Goal: Task Accomplishment & Management: Manage account settings

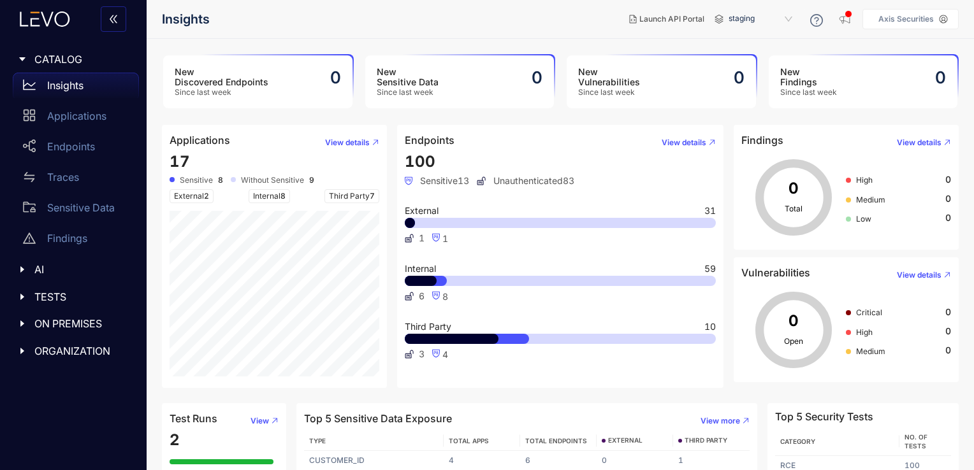
click at [56, 324] on span "ON PREMISES" at bounding box center [81, 323] width 94 height 11
click at [62, 349] on p "Deployments" at bounding box center [78, 349] width 63 height 11
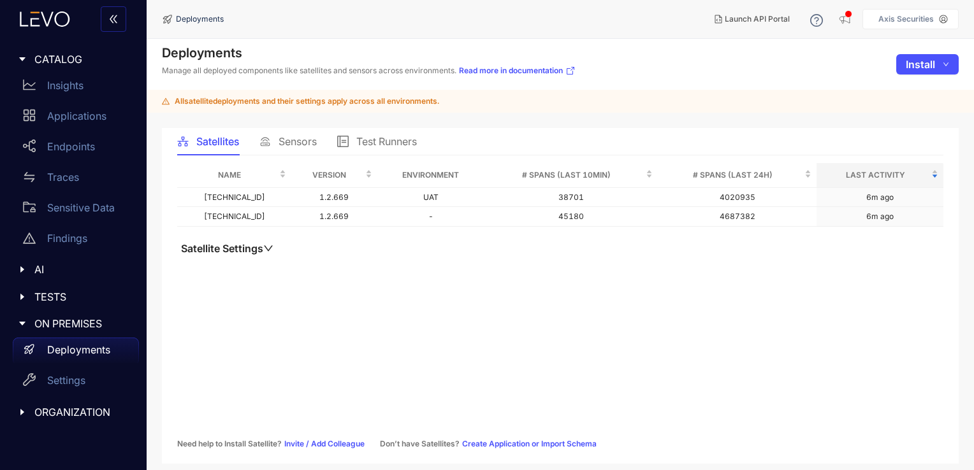
click at [294, 134] on div "Sensors" at bounding box center [287, 141] width 57 height 27
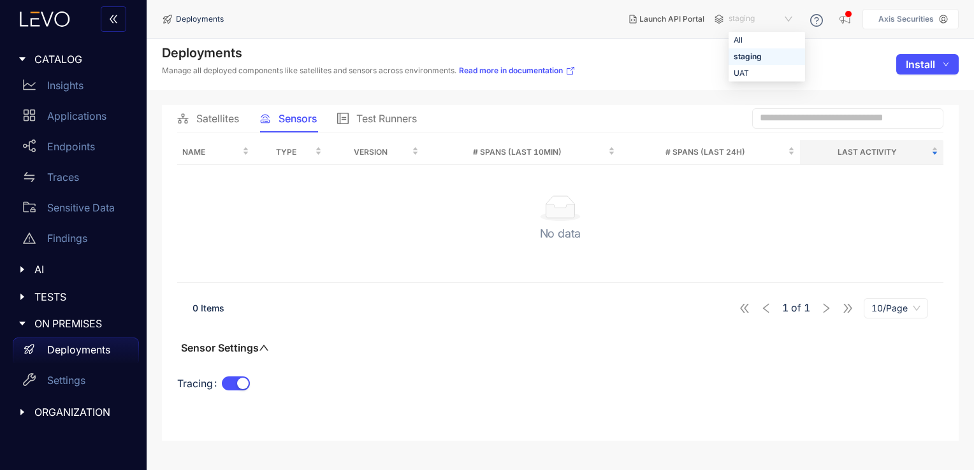
click at [756, 24] on span "staging" at bounding box center [761, 19] width 66 height 20
click at [749, 69] on div "UAT" at bounding box center [766, 73] width 66 height 14
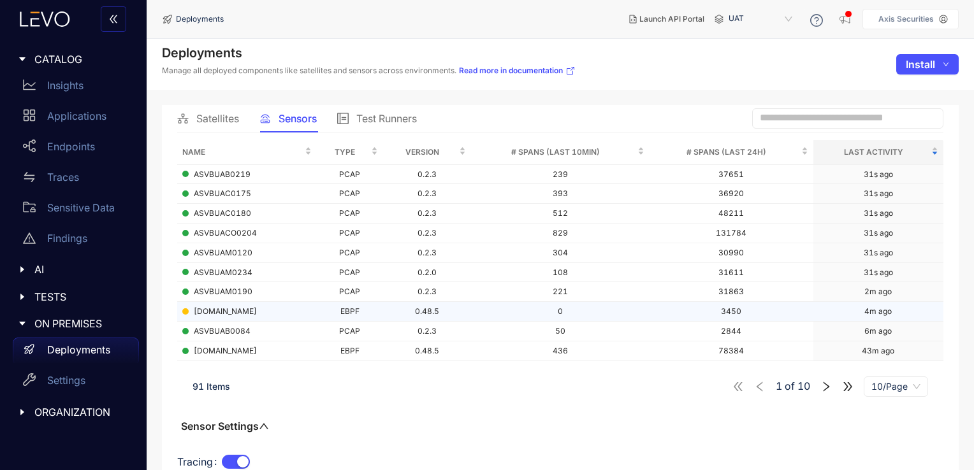
scroll to position [31, 0]
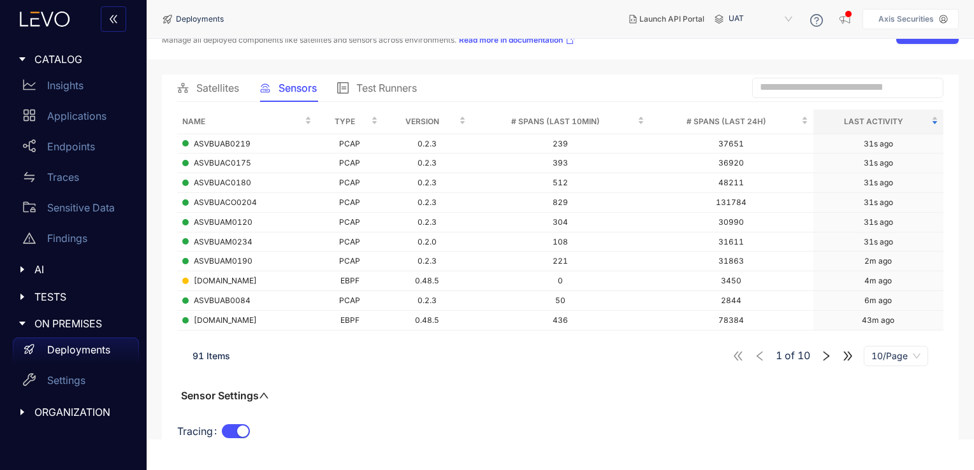
click at [215, 358] on span "91 Items" at bounding box center [211, 355] width 38 height 11
click at [870, 351] on div "10/Page" at bounding box center [895, 356] width 64 height 20
click at [888, 324] on div "100/Page" at bounding box center [896, 329] width 48 height 14
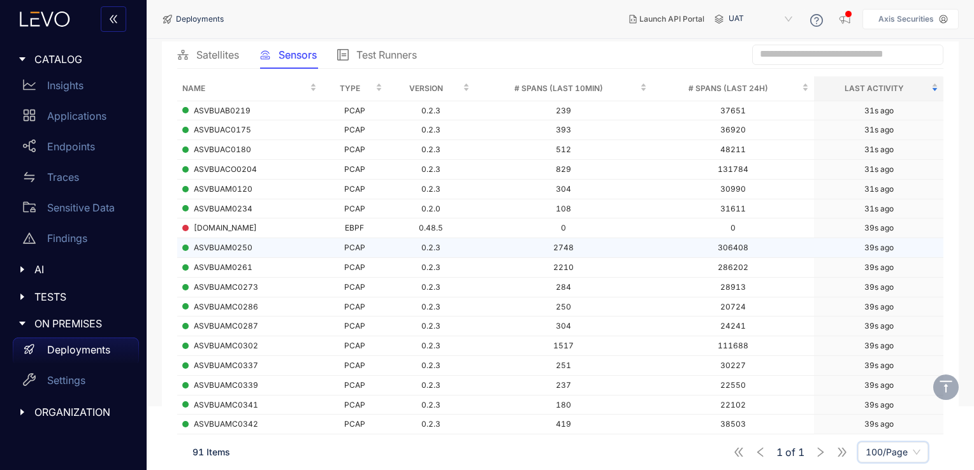
scroll to position [0, 0]
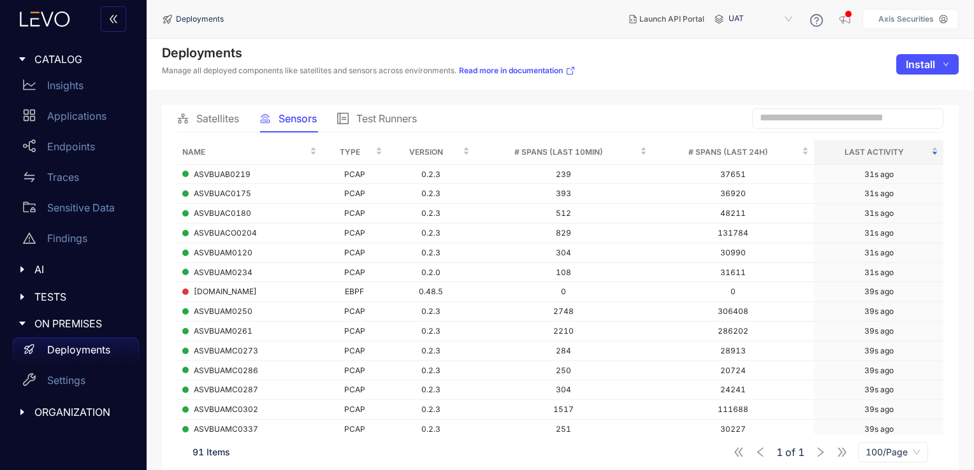
click at [72, 298] on span "TESTS" at bounding box center [81, 296] width 94 height 11
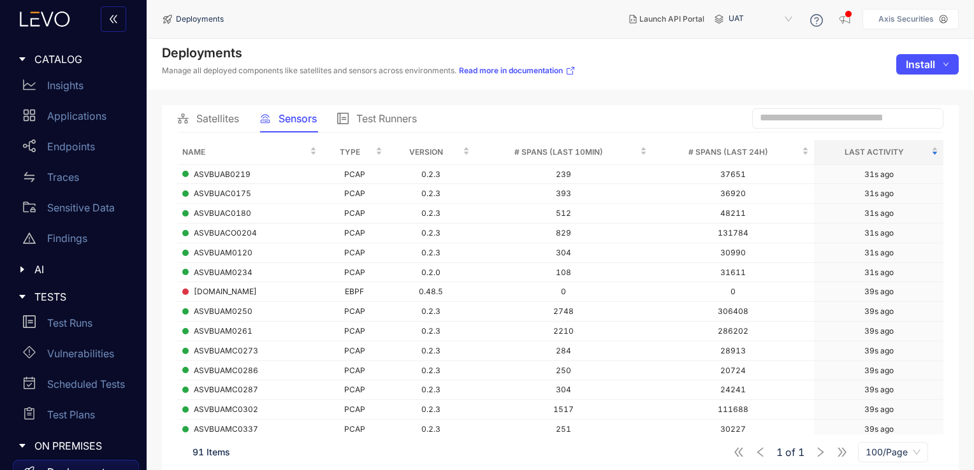
scroll to position [85, 0]
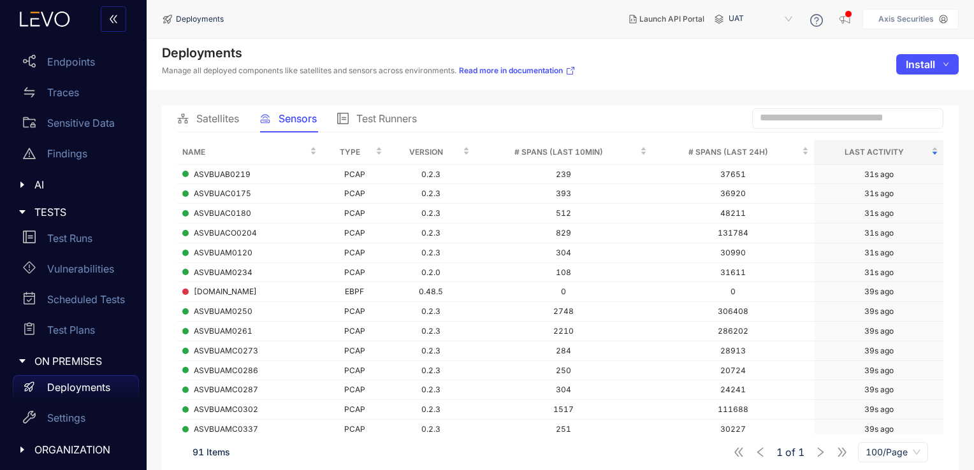
click at [46, 447] on span "ORGANIZATION" at bounding box center [81, 449] width 94 height 11
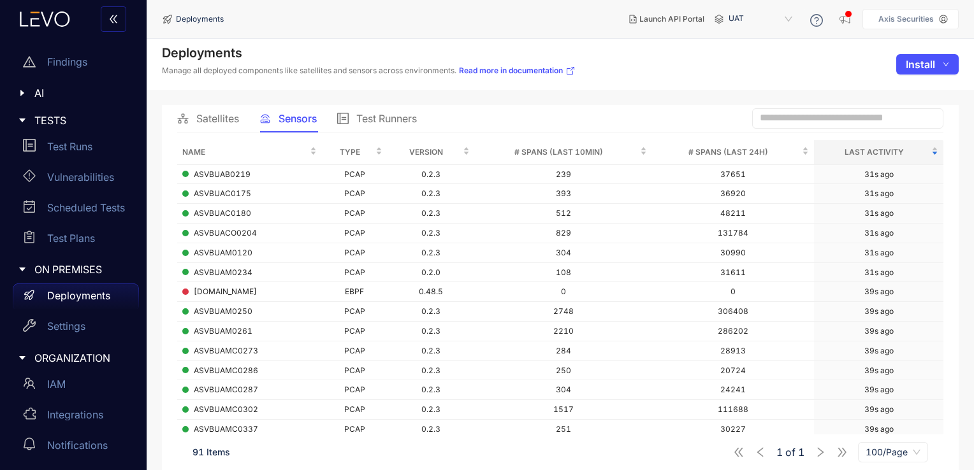
click at [291, 120] on span "Sensors" at bounding box center [297, 118] width 38 height 11
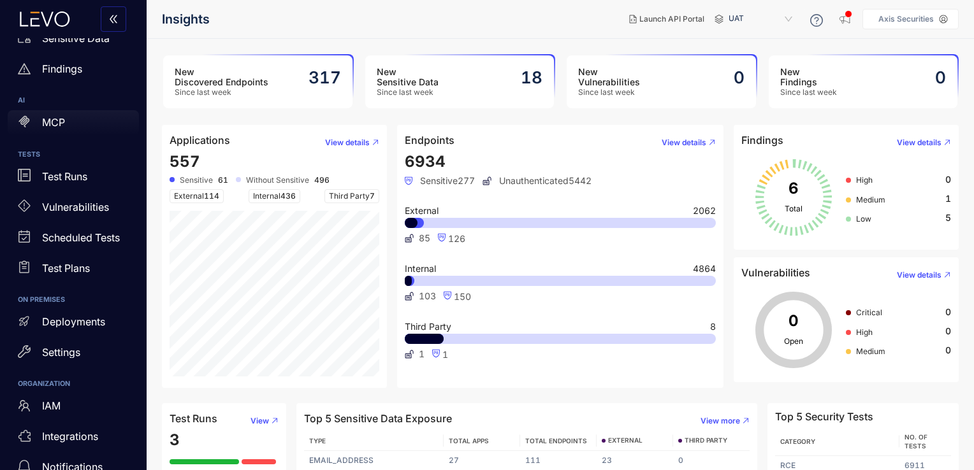
scroll to position [188, 0]
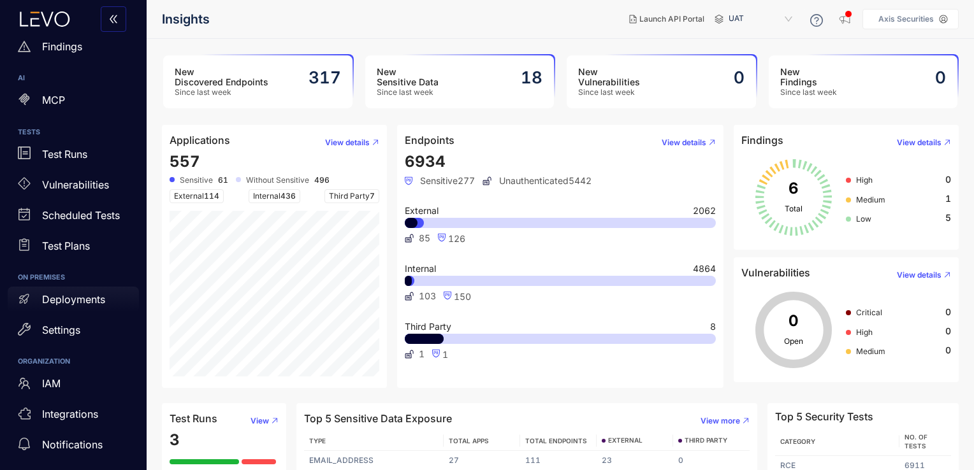
click at [90, 301] on p "Deployments" at bounding box center [73, 299] width 63 height 11
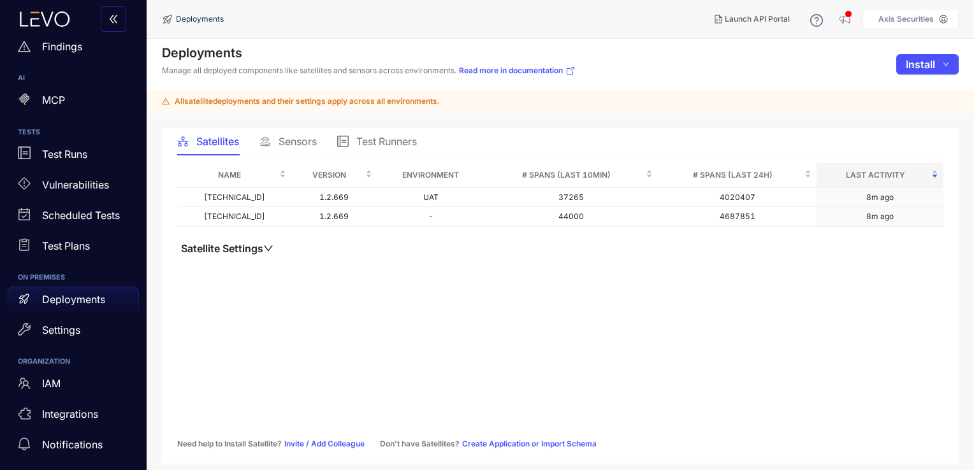
click at [301, 149] on div "Sensors" at bounding box center [287, 141] width 57 height 27
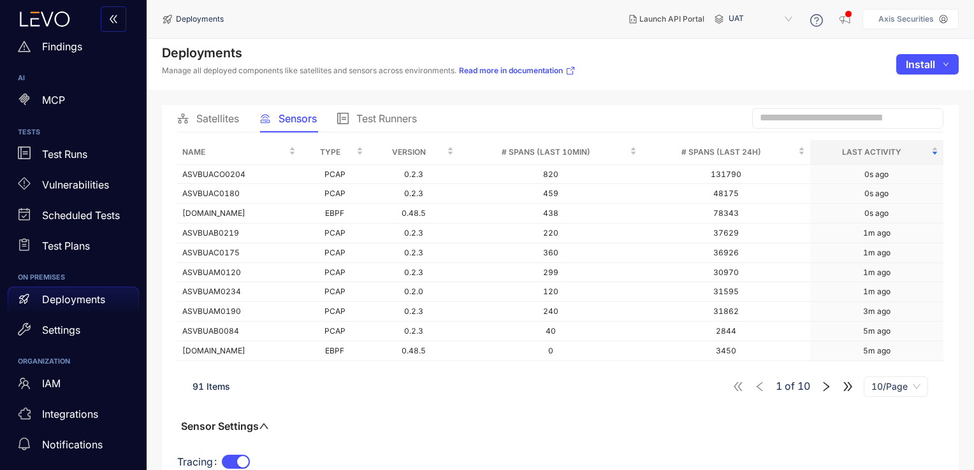
click at [884, 386] on span "10/Page" at bounding box center [895, 386] width 49 height 19
click at [896, 360] on div "100/Page" at bounding box center [896, 360] width 48 height 14
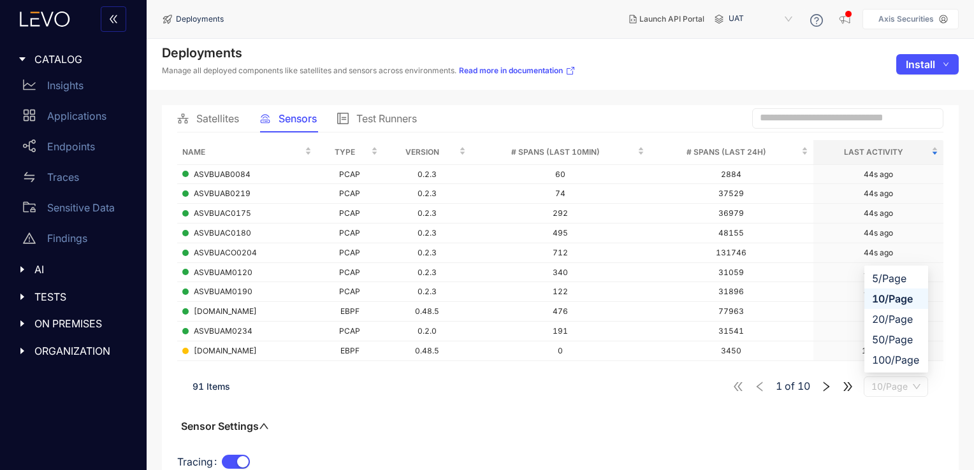
click at [889, 387] on span "10/Page" at bounding box center [895, 386] width 49 height 19
click at [892, 352] on div "100/Page" at bounding box center [896, 360] width 64 height 20
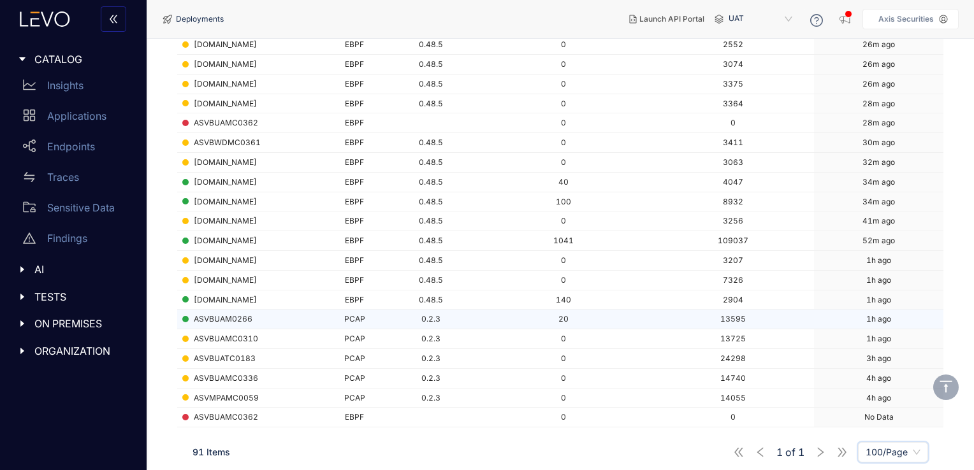
scroll to position [1610, 0]
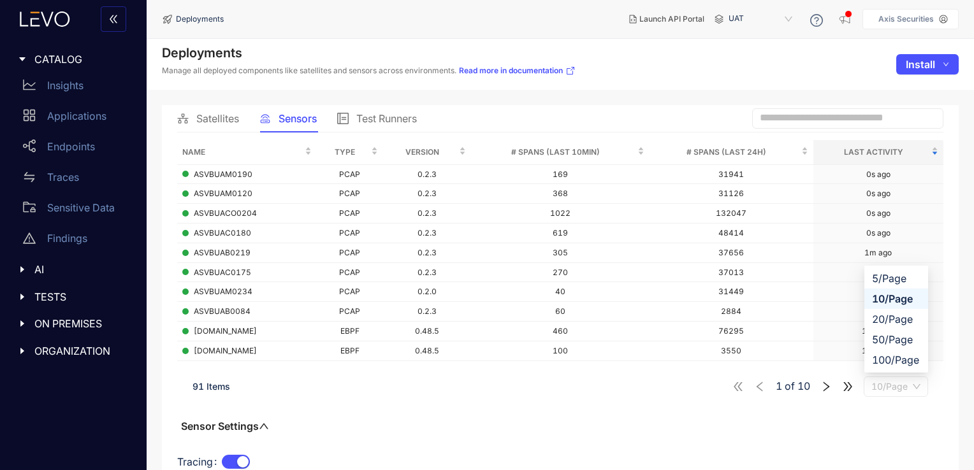
click at [891, 382] on span "10/Page" at bounding box center [895, 386] width 49 height 19
click at [886, 358] on div "100/Page" at bounding box center [896, 360] width 48 height 14
click at [889, 382] on span "10/Page" at bounding box center [895, 386] width 49 height 19
click at [902, 358] on div "100/Page" at bounding box center [896, 360] width 48 height 14
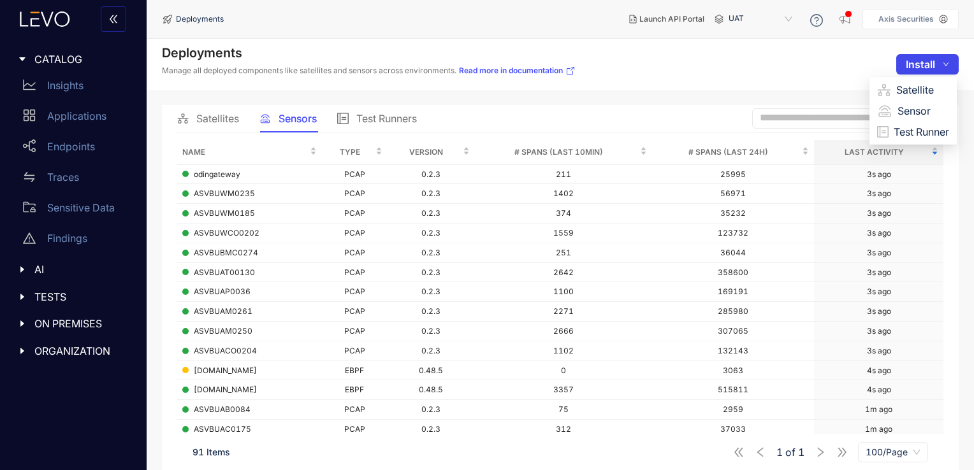
click at [946, 64] on icon "down" at bounding box center [945, 64] width 5 height 4
click at [813, 76] on div "Deployments Manage all deployed components like satellites and sensors across e…" at bounding box center [560, 64] width 827 height 51
click at [25, 270] on icon "caret-right" at bounding box center [22, 269] width 9 height 9
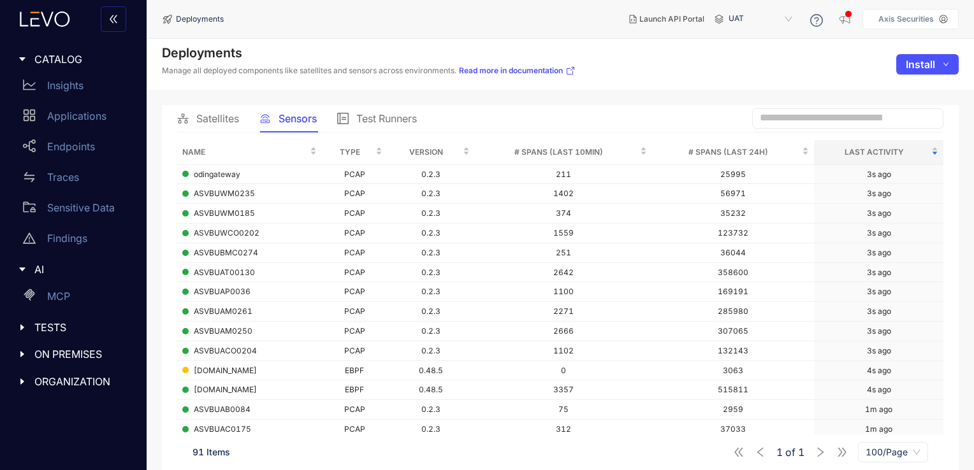
click at [20, 272] on icon "caret-right" at bounding box center [22, 269] width 9 height 9
click at [20, 297] on icon "caret-right" at bounding box center [22, 296] width 9 height 9
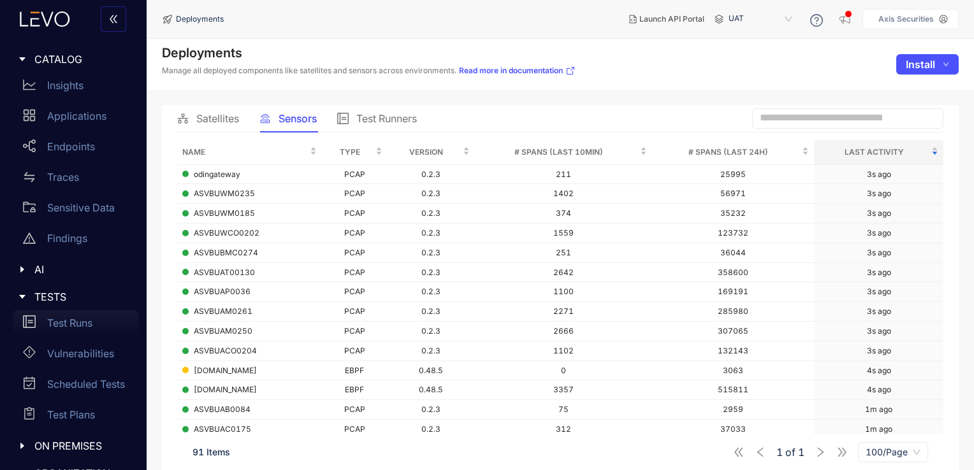
scroll to position [24, 0]
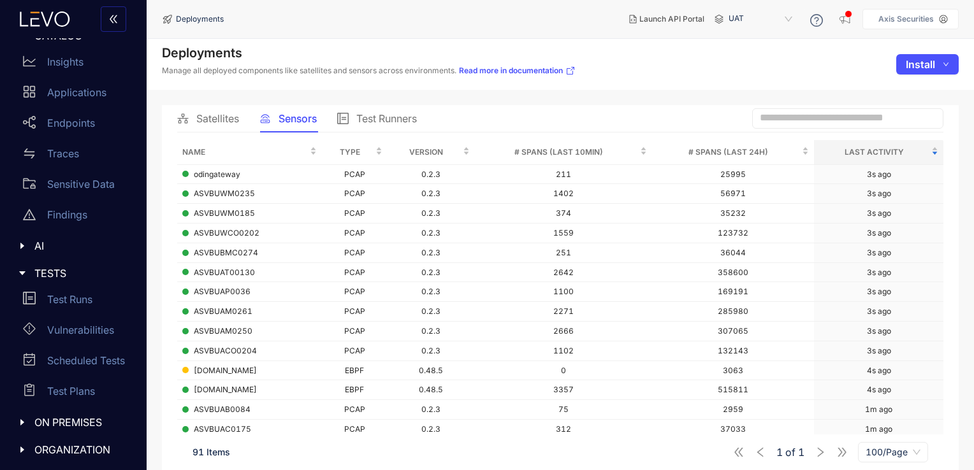
click at [22, 270] on icon "caret-right" at bounding box center [22, 273] width 9 height 9
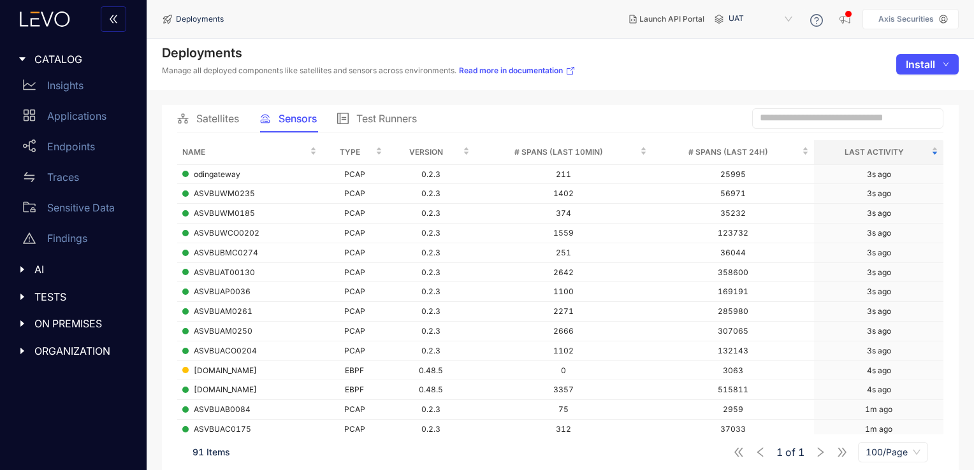
scroll to position [0, 0]
click at [20, 322] on icon "caret-right" at bounding box center [22, 323] width 9 height 9
click at [74, 354] on p "Deployments" at bounding box center [78, 349] width 63 height 11
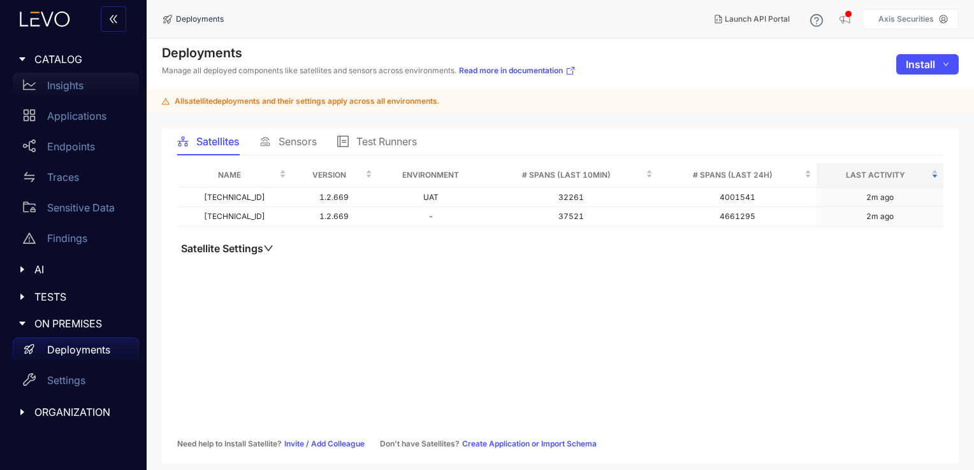
click at [75, 91] on div "Insights" at bounding box center [76, 85] width 126 height 25
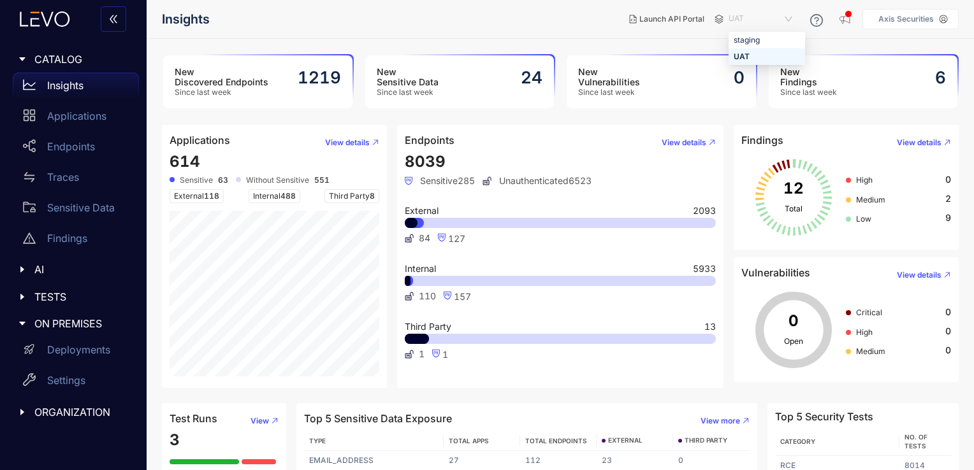
click at [762, 22] on span "UAT" at bounding box center [761, 19] width 66 height 20
click at [761, 41] on div "staging" at bounding box center [766, 40] width 66 height 14
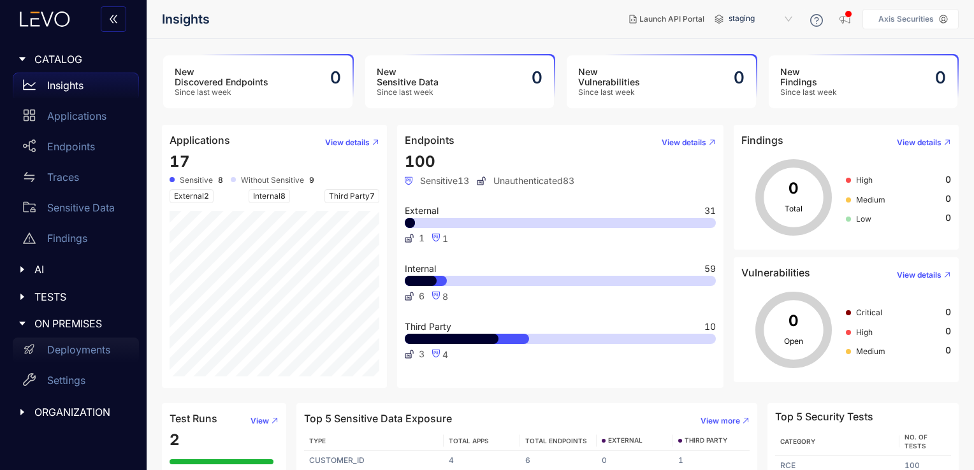
click at [89, 351] on p "Deployments" at bounding box center [78, 349] width 63 height 11
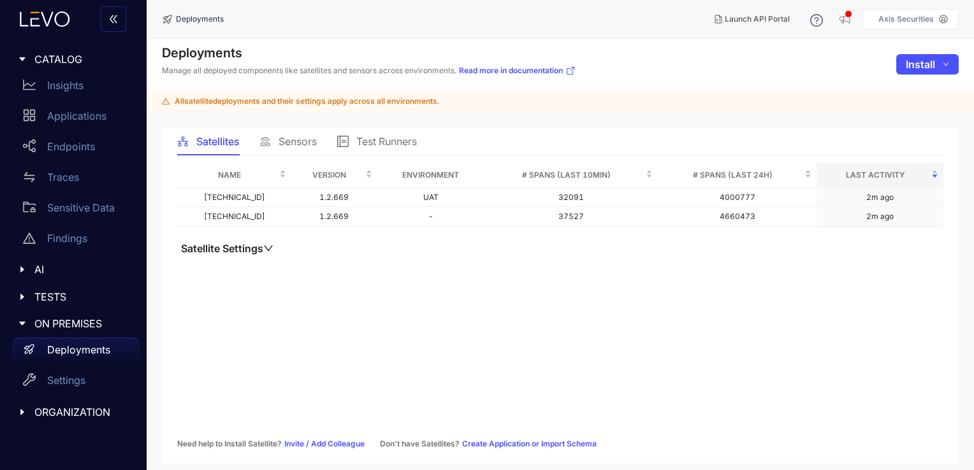
click at [299, 141] on span "Sensors" at bounding box center [297, 141] width 38 height 11
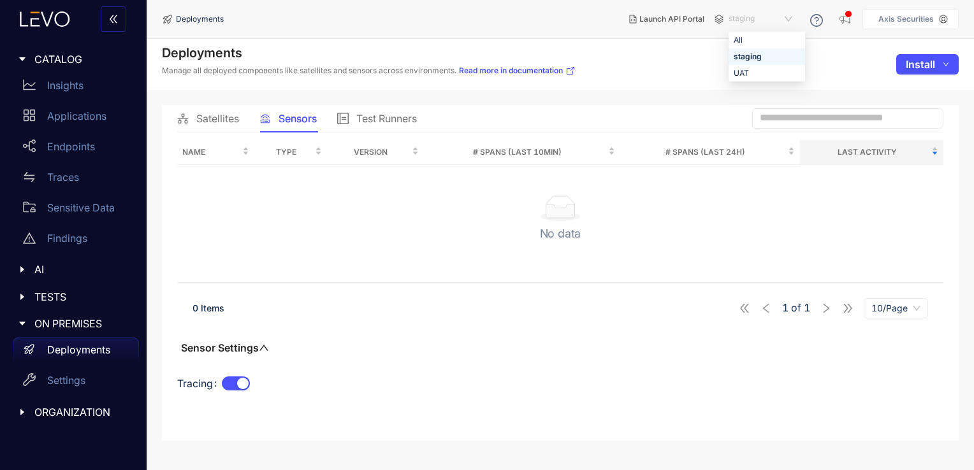
click at [768, 22] on span "staging" at bounding box center [761, 19] width 66 height 20
click at [742, 72] on div "UAT" at bounding box center [766, 73] width 66 height 14
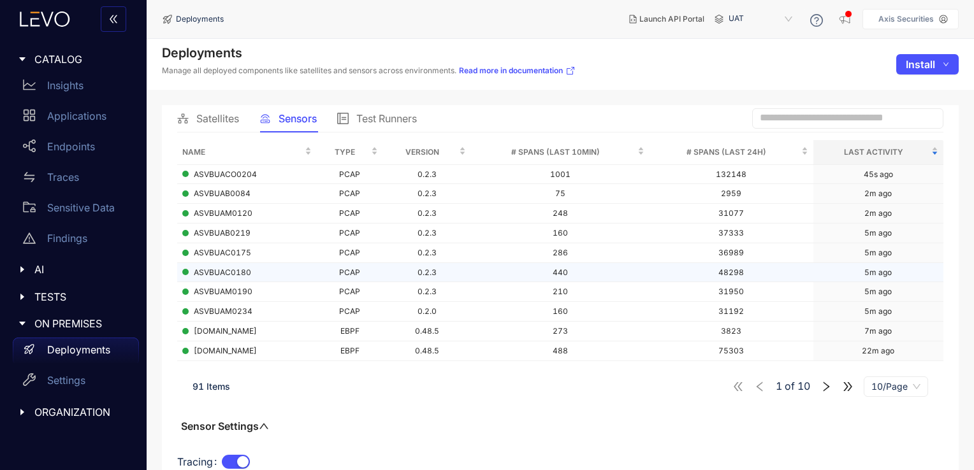
scroll to position [31, 0]
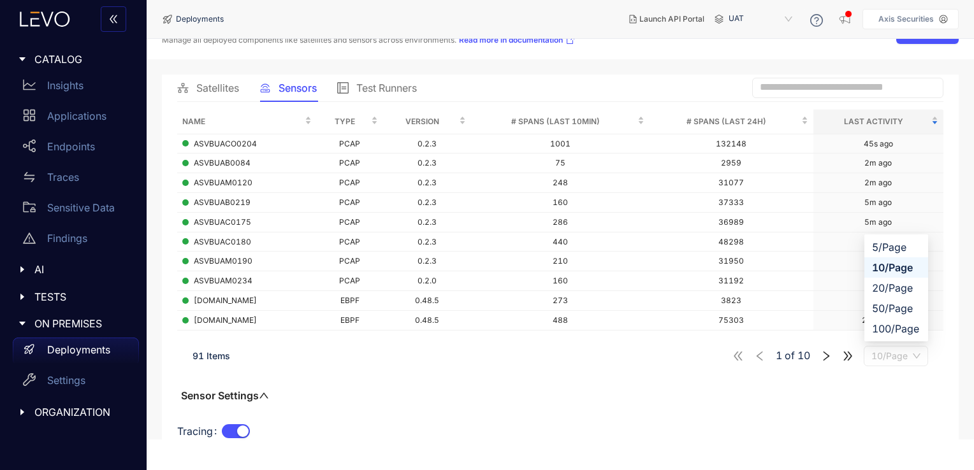
click at [892, 354] on span "10/Page" at bounding box center [895, 356] width 49 height 19
click at [902, 329] on div "100/Page" at bounding box center [896, 329] width 48 height 14
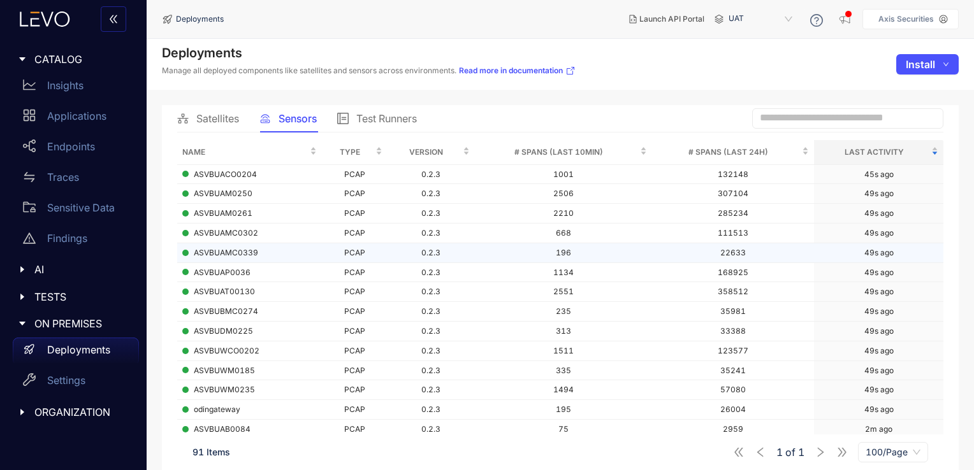
scroll to position [0, 0]
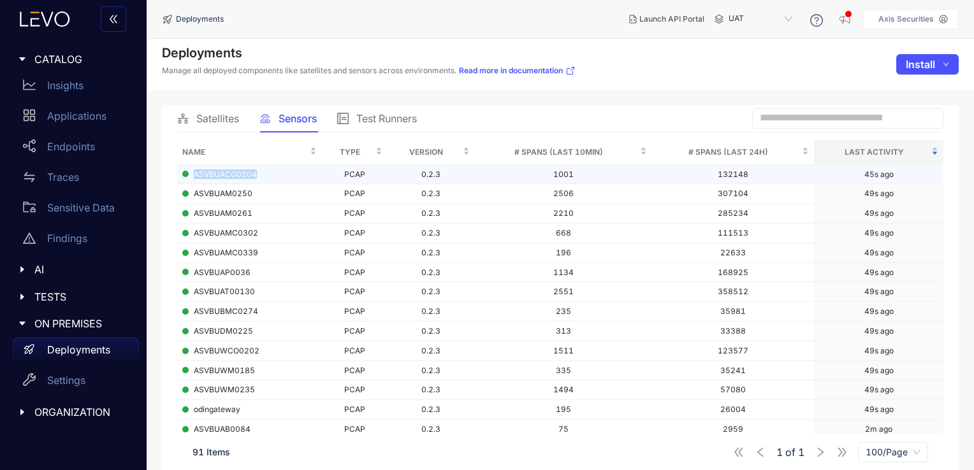
drag, startPoint x: 261, startPoint y: 175, endPoint x: 190, endPoint y: 170, distance: 70.3
click at [190, 170] on div "ASVBUACO0204" at bounding box center [249, 174] width 134 height 9
copy div "ASVBUACO0204"
click at [532, 111] on div "Satellites Sensors Test Runners" at bounding box center [560, 118] width 766 height 27
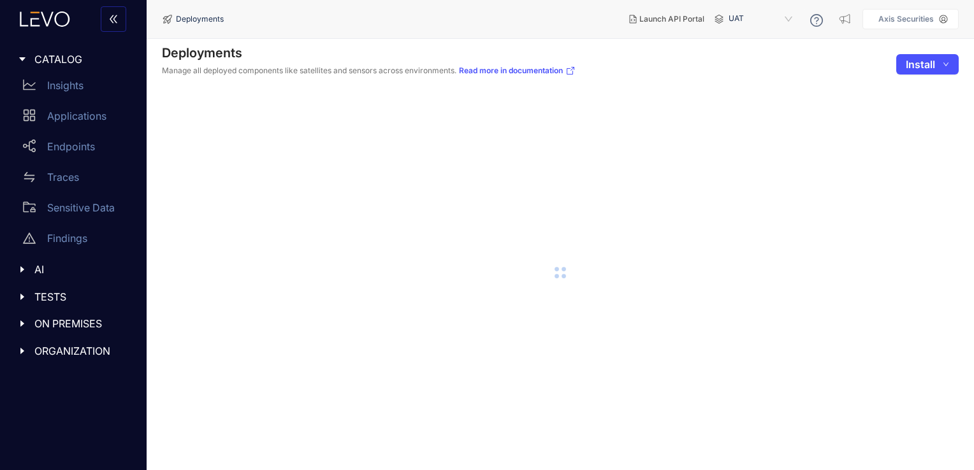
click at [775, 21] on span "UAT" at bounding box center [761, 19] width 66 height 20
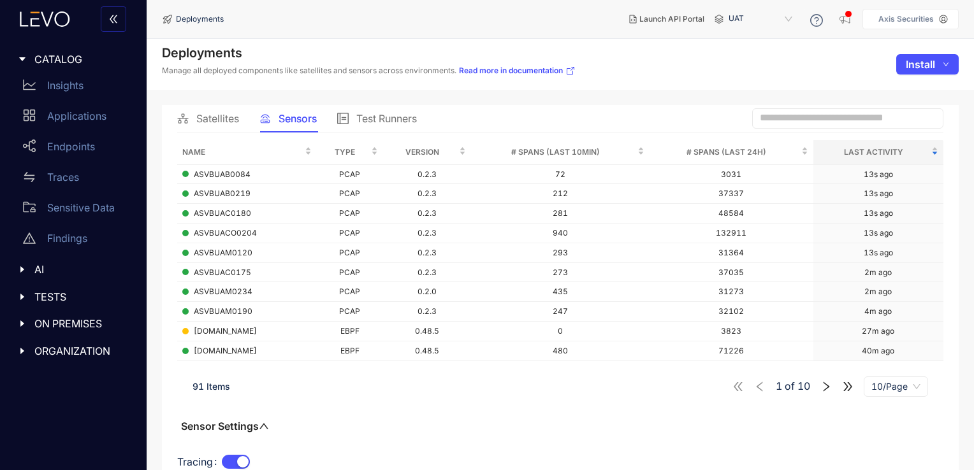
click at [663, 62] on div "Deployments Manage all deployed components like satellites and sensors across e…" at bounding box center [560, 64] width 827 height 51
click at [759, 17] on span "UAT" at bounding box center [761, 19] width 66 height 20
click at [696, 52] on div "Deployments Manage all deployed components like satellites and sensors across e…" at bounding box center [560, 64] width 827 height 51
click at [750, 19] on span "UAT" at bounding box center [761, 19] width 66 height 20
click at [691, 52] on div "Deployments Manage all deployed components like satellites and sensors across e…" at bounding box center [560, 64] width 827 height 51
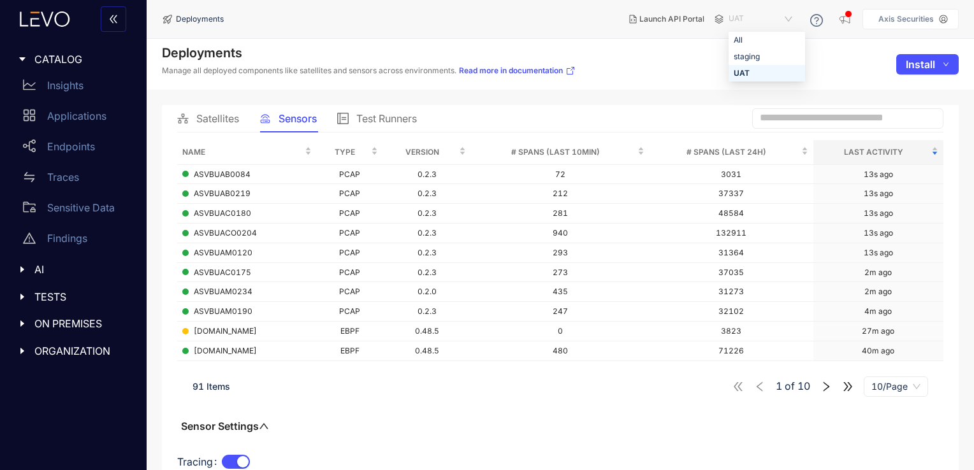
click at [750, 20] on span "UAT" at bounding box center [761, 19] width 66 height 20
click at [706, 46] on div "Deployments Manage all deployed components like satellites and sensors across e…" at bounding box center [560, 64] width 827 height 51
click at [752, 19] on span "UAT" at bounding box center [761, 19] width 66 height 20
click at [701, 47] on div "Deployments Manage all deployed components like satellites and sensors across e…" at bounding box center [560, 64] width 827 height 51
click at [779, 19] on span "UAT" at bounding box center [761, 19] width 66 height 20
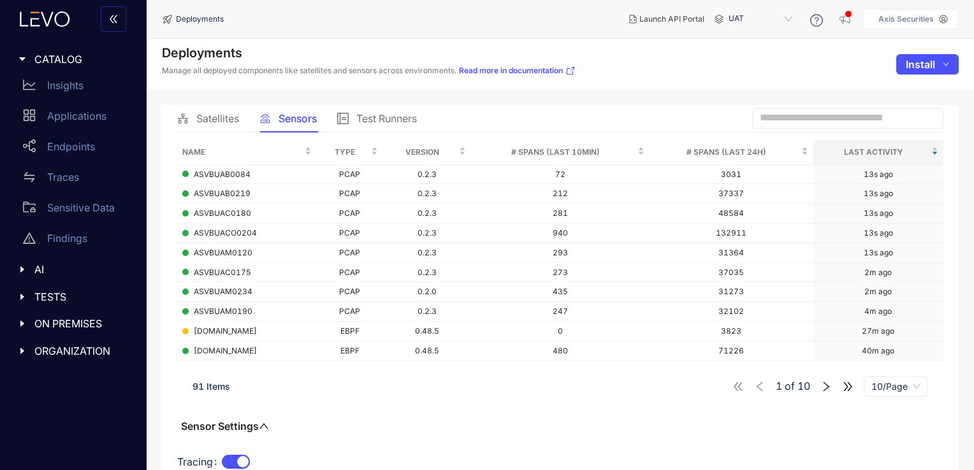
click at [693, 62] on div "Deployments Manage all deployed components like satellites and sensors across e…" at bounding box center [560, 64] width 827 height 51
click at [219, 123] on span "Satellites" at bounding box center [217, 118] width 43 height 11
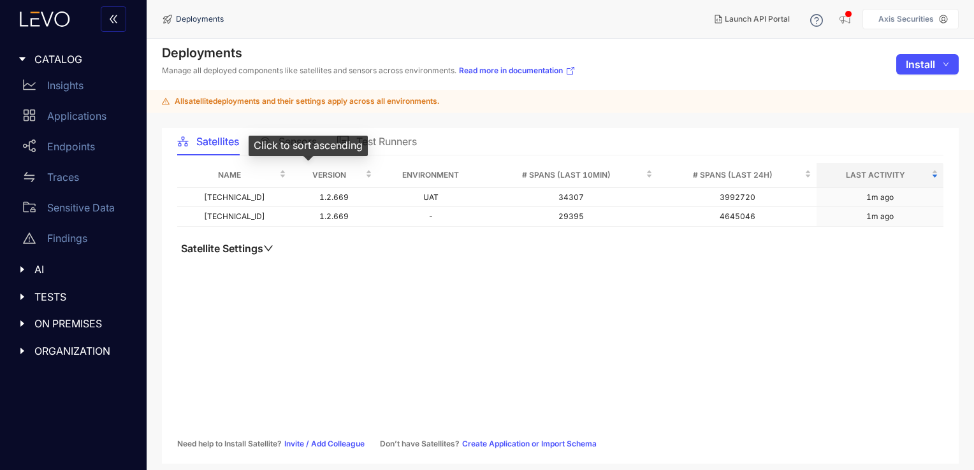
click at [293, 143] on div "Click to sort ascending" at bounding box center [307, 146] width 119 height 20
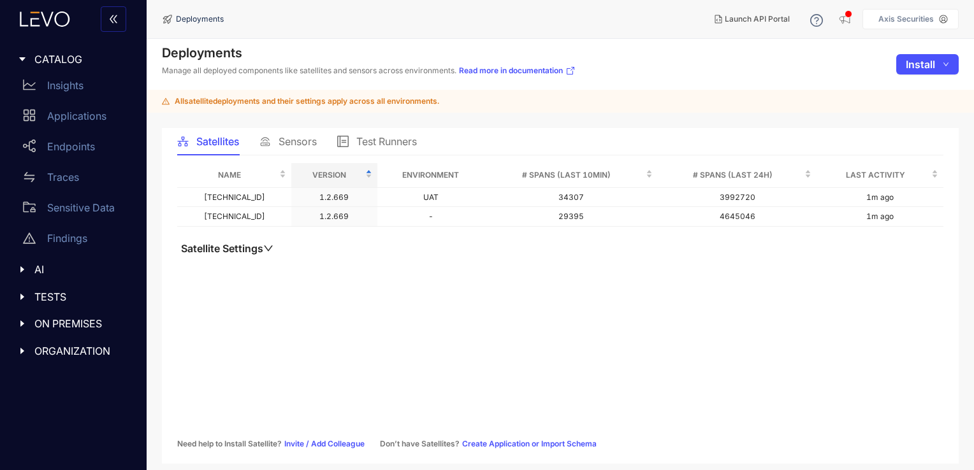
drag, startPoint x: 446, startPoint y: 117, endPoint x: 288, endPoint y: 158, distance: 163.3
click at [288, 158] on main "Deployments Manage all deployed components like satellites and sensors across e…" at bounding box center [560, 254] width 827 height 431
click at [262, 329] on div "Name Version Environment # Spans (last 10min) # Spans (last 24h) Last Activity …" at bounding box center [560, 305] width 766 height 285
click at [292, 141] on span "Sensors" at bounding box center [297, 141] width 38 height 11
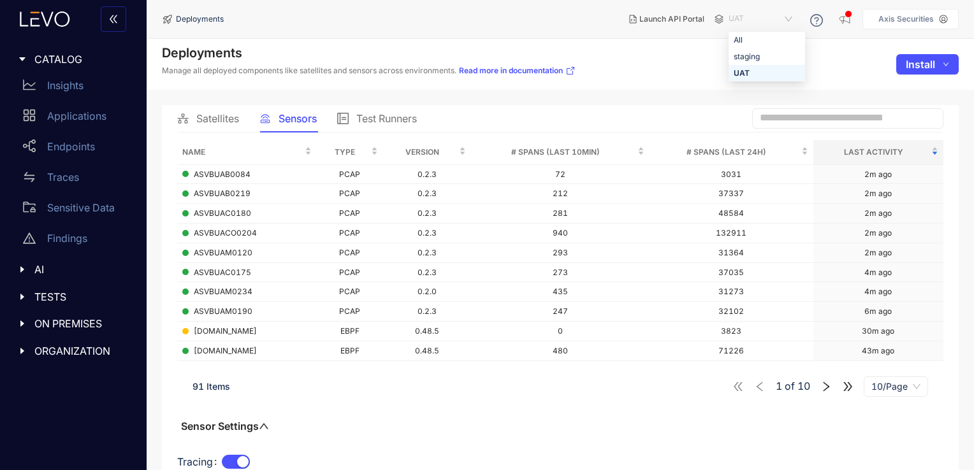
click at [775, 24] on span "UAT" at bounding box center [761, 19] width 66 height 20
click at [685, 71] on div "Deployments Manage all deployed components like satellites and sensors across e…" at bounding box center [560, 64] width 827 height 51
click at [753, 22] on span "UAT" at bounding box center [761, 19] width 66 height 20
click at [661, 84] on div "Deployments Manage all deployed components like satellites and sensors across e…" at bounding box center [560, 64] width 827 height 51
click at [749, 14] on span "UAT" at bounding box center [761, 19] width 66 height 20
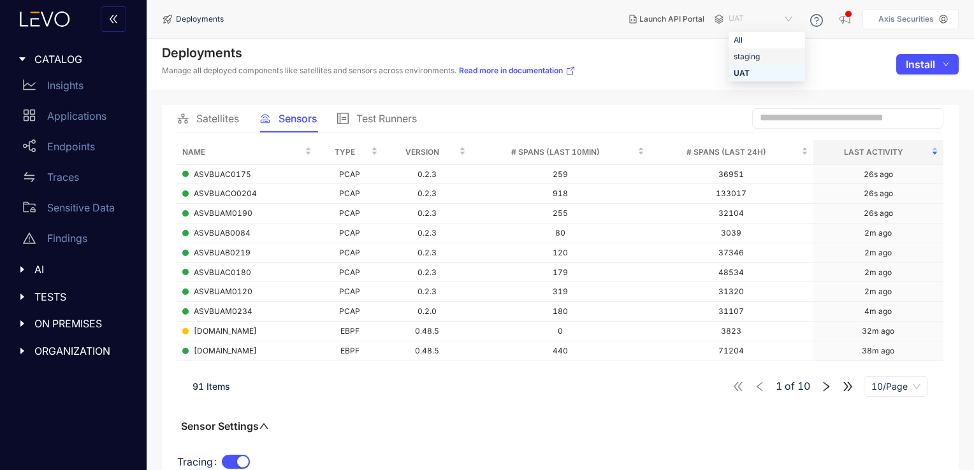
click at [747, 55] on div "staging" at bounding box center [766, 57] width 66 height 14
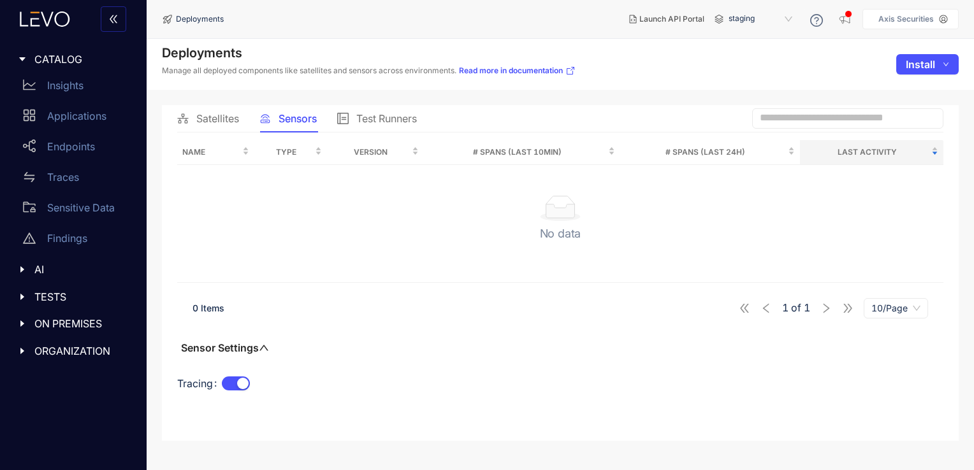
click at [234, 126] on div "Satellites" at bounding box center [208, 118] width 62 height 27
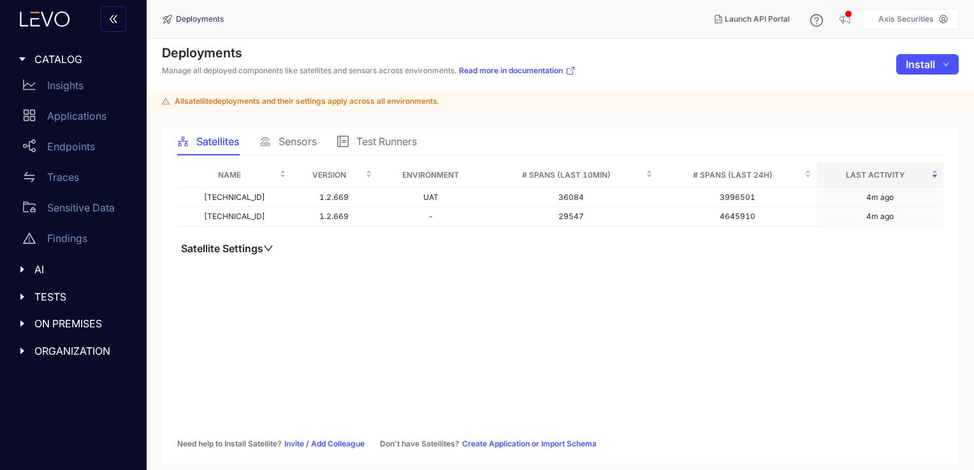
click at [66, 296] on span "TESTS" at bounding box center [81, 296] width 94 height 11
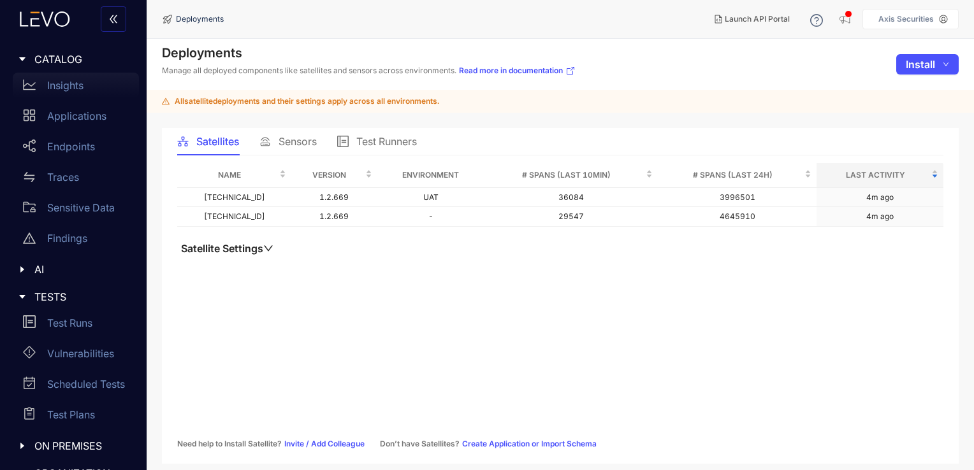
click at [69, 89] on p "Insights" at bounding box center [65, 85] width 36 height 11
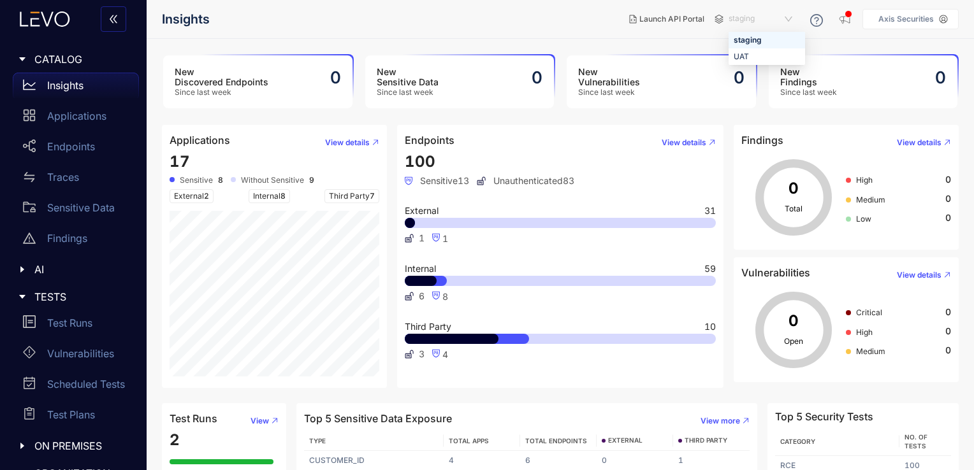
click at [779, 15] on span "staging" at bounding box center [761, 19] width 66 height 20
click at [752, 59] on div "UAT" at bounding box center [766, 57] width 66 height 14
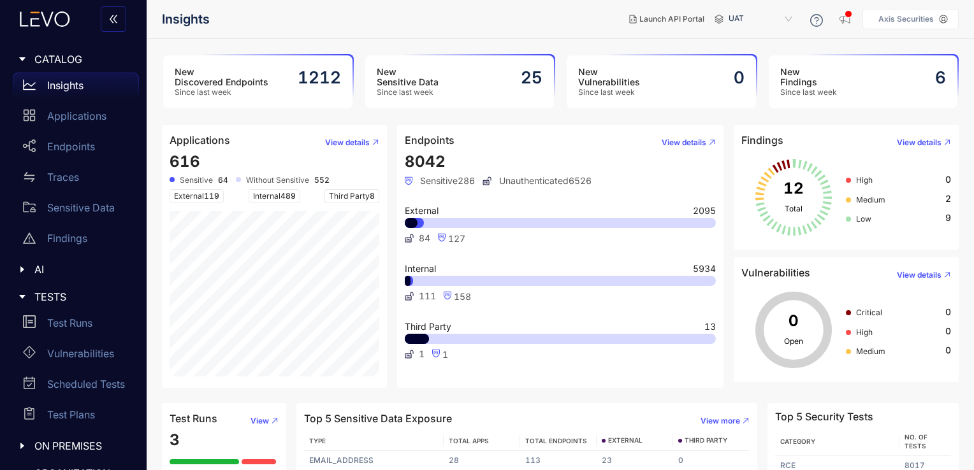
scroll to position [24, 0]
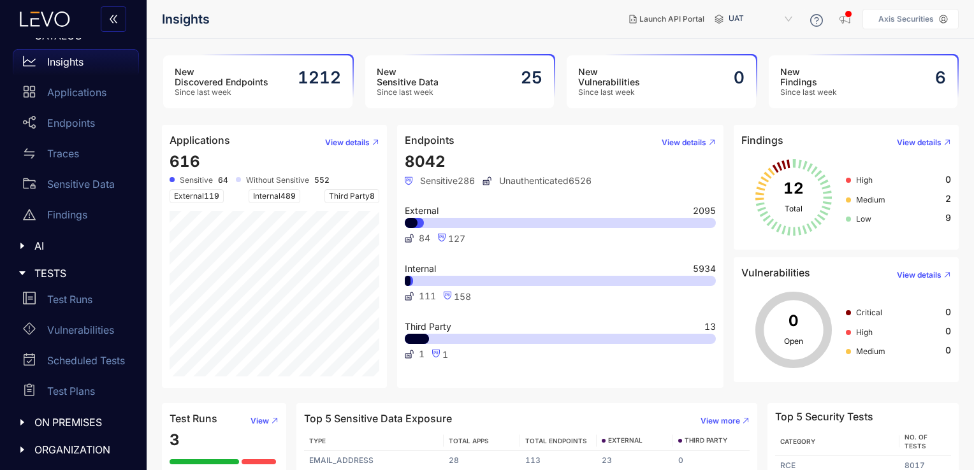
click at [80, 412] on div "ON PREMISES" at bounding box center [73, 422] width 131 height 27
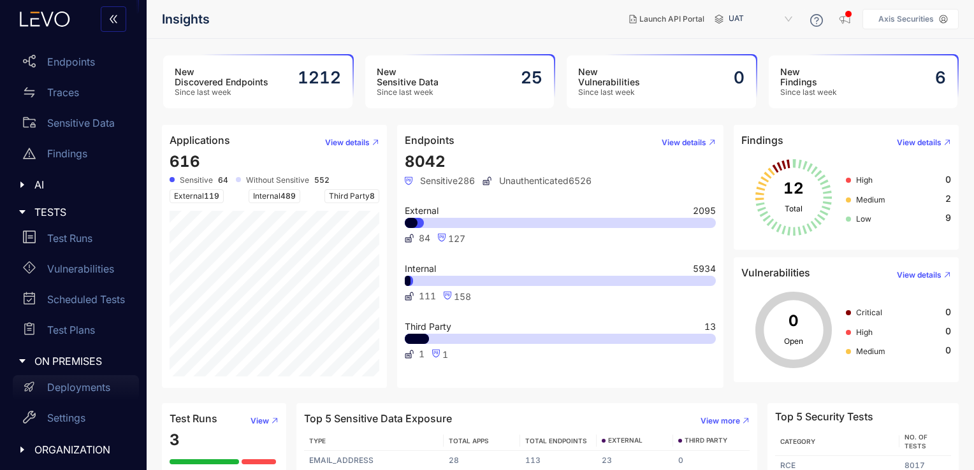
click at [93, 387] on p "Deployments" at bounding box center [78, 387] width 63 height 11
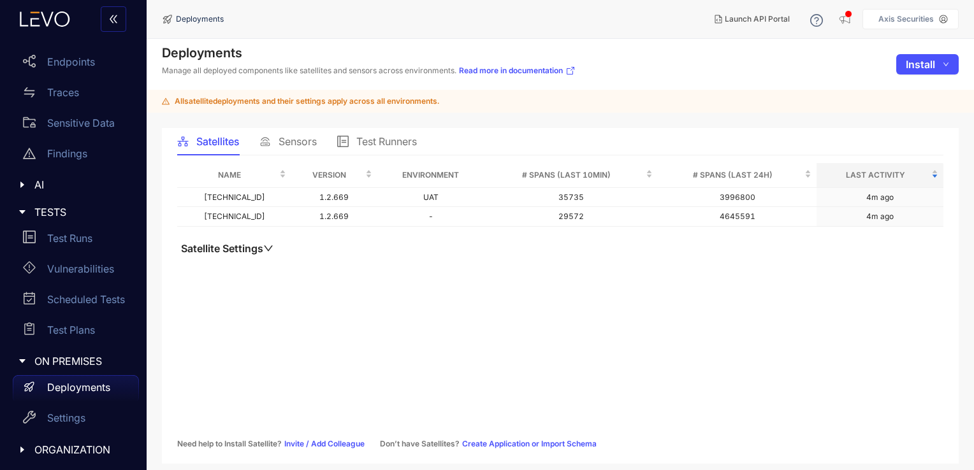
click at [287, 136] on span "Sensors" at bounding box center [297, 141] width 38 height 11
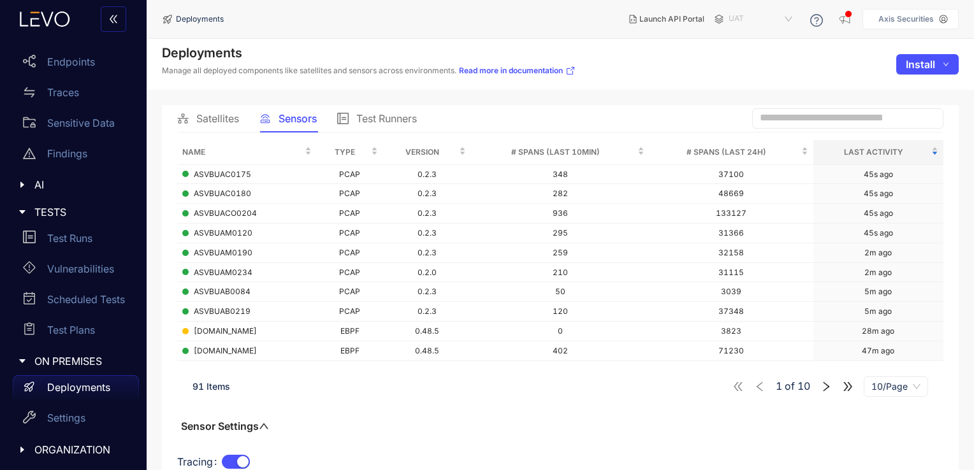
click at [751, 25] on span "UAT" at bounding box center [761, 19] width 66 height 20
click at [704, 70] on div "Deployments Manage all deployed components like satellites and sensors across e…" at bounding box center [560, 64] width 827 height 51
click at [227, 116] on span "Satellites" at bounding box center [217, 118] width 43 height 11
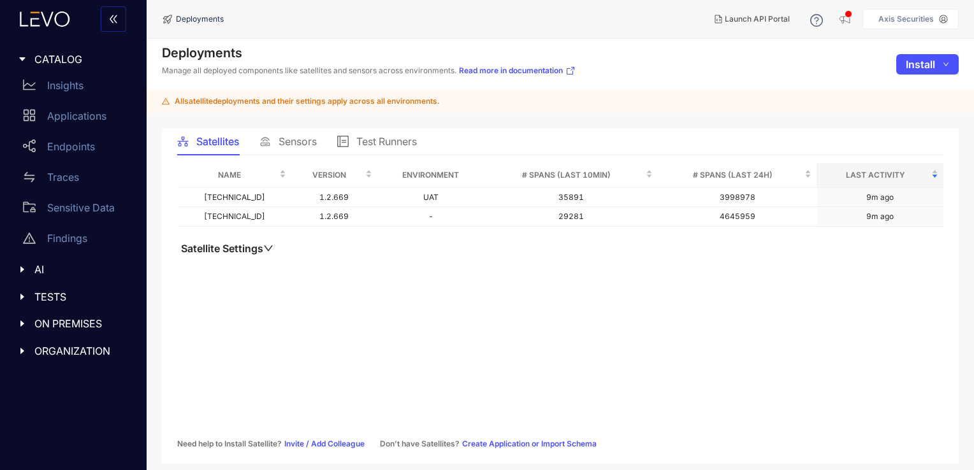
click at [298, 138] on span "Sensors" at bounding box center [297, 141] width 38 height 11
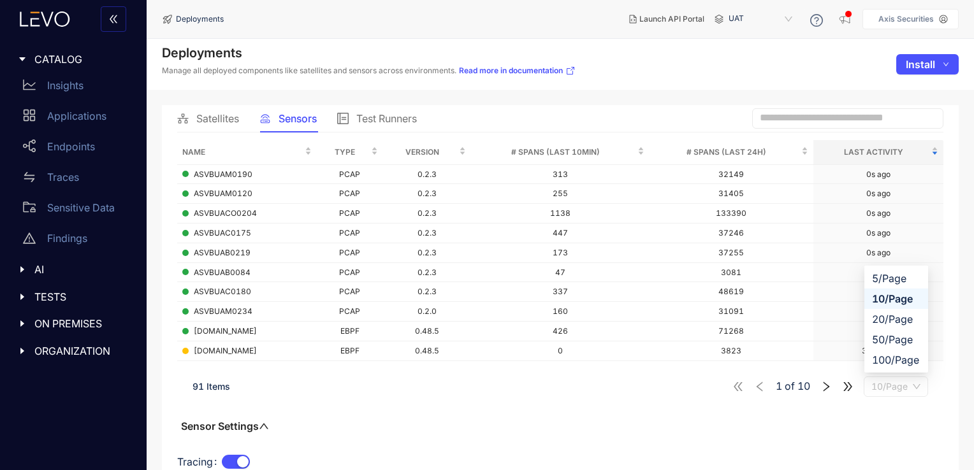
click at [903, 387] on span "10/Page" at bounding box center [895, 386] width 49 height 19
click at [905, 361] on div "100/Page" at bounding box center [896, 360] width 48 height 14
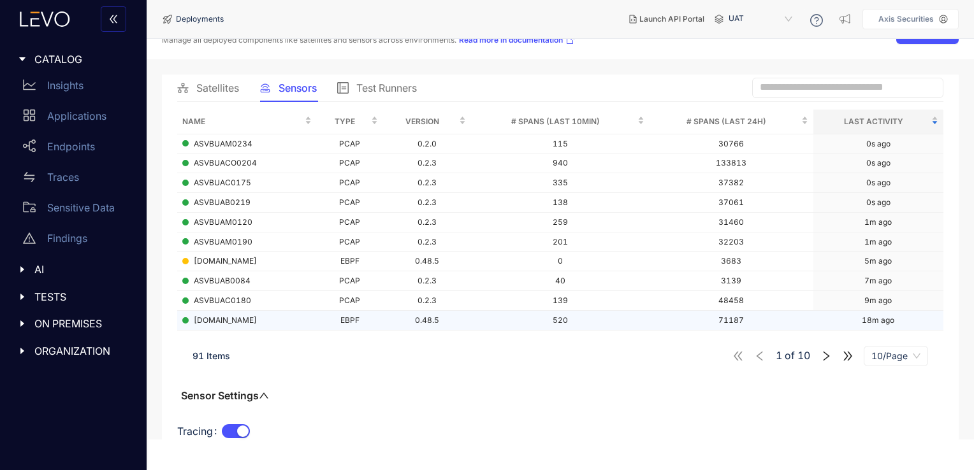
scroll to position [31, 0]
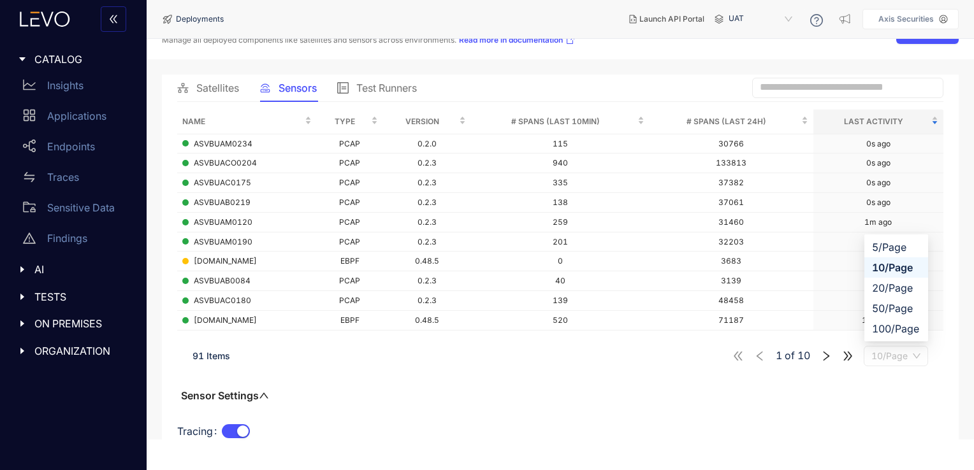
click at [879, 359] on span "10/Page" at bounding box center [895, 356] width 49 height 19
click at [889, 329] on div "100/Page" at bounding box center [896, 329] width 48 height 14
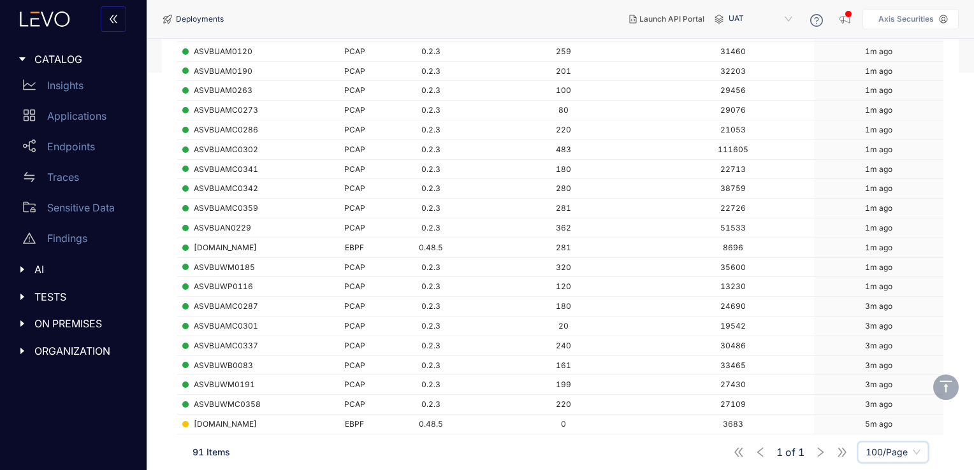
scroll to position [0, 0]
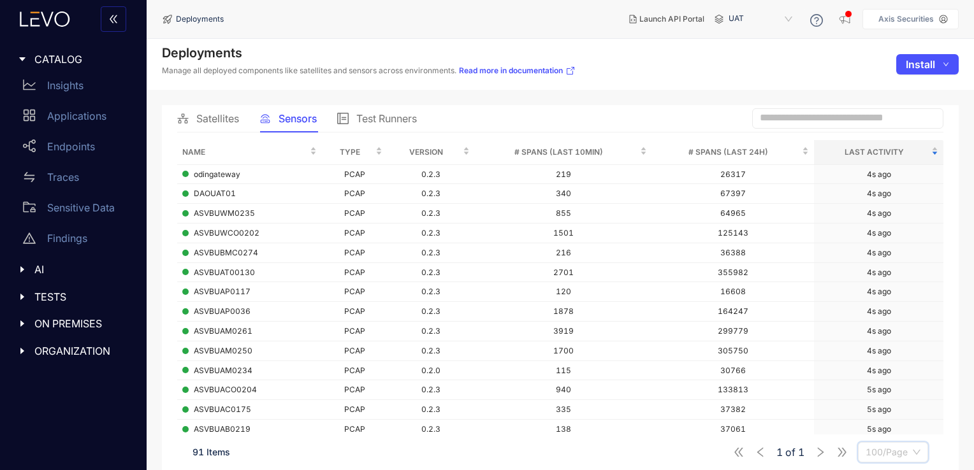
click at [910, 447] on span "100/Page" at bounding box center [892, 452] width 55 height 19
click at [908, 418] on div "100/Page" at bounding box center [892, 427] width 69 height 20
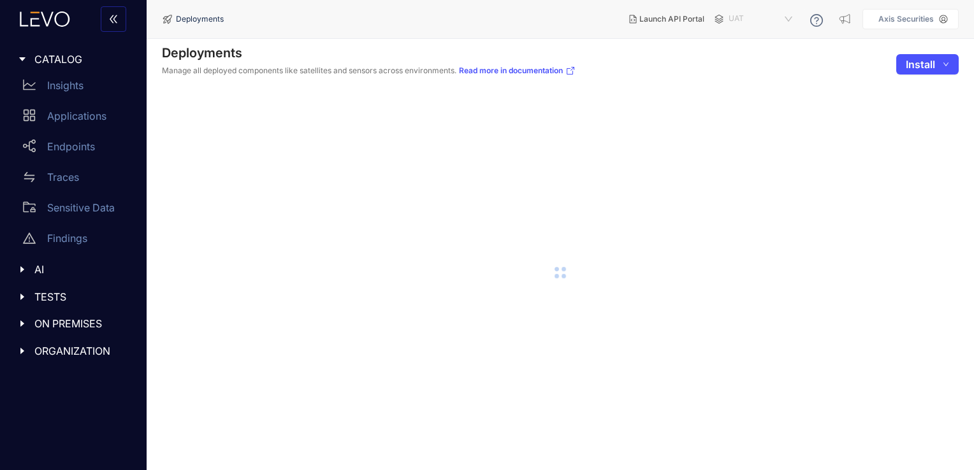
click at [770, 17] on span "UAT" at bounding box center [761, 19] width 66 height 20
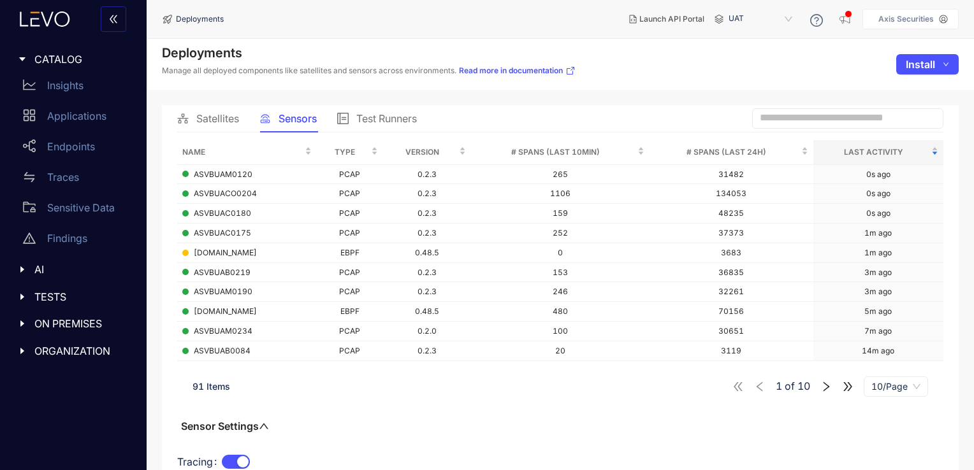
click at [654, 101] on main "Deployments Manage all deployed components like satellites and sensors across e…" at bounding box center [560, 254] width 827 height 431
click at [761, 23] on span "UAT" at bounding box center [761, 19] width 66 height 20
click at [702, 62] on div "Deployments Manage all deployed components like satellites and sensors across e…" at bounding box center [560, 64] width 827 height 51
click at [754, 24] on span "UAT" at bounding box center [761, 19] width 66 height 20
click at [703, 68] on div "Deployments Manage all deployed components like satellites and sensors across e…" at bounding box center [560, 64] width 827 height 51
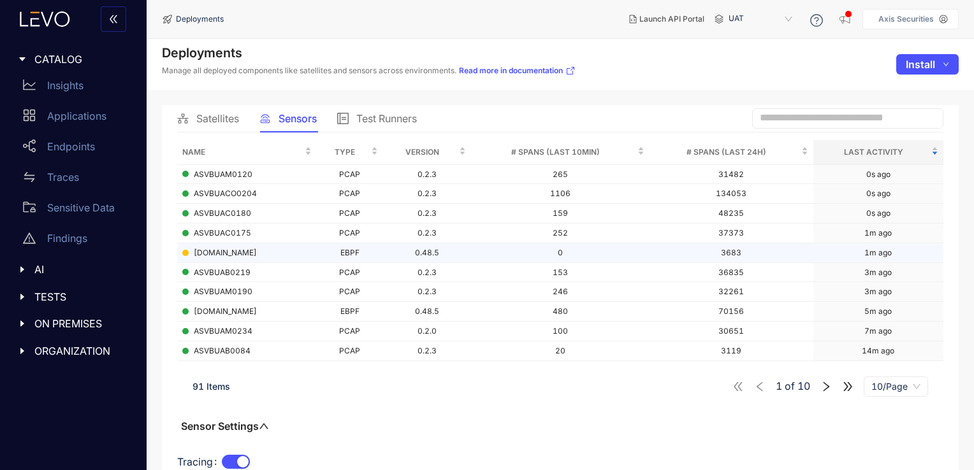
scroll to position [31, 0]
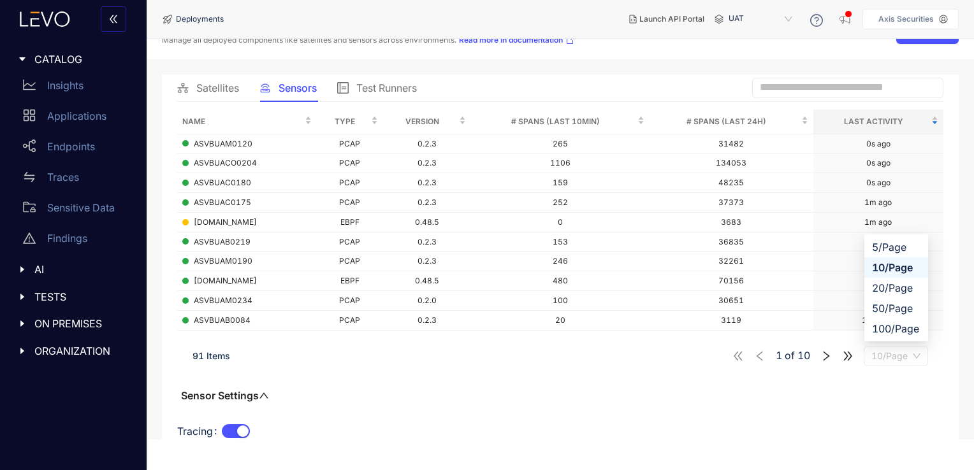
click at [879, 356] on span "10/Page" at bounding box center [895, 356] width 49 height 19
click at [893, 333] on div "100/Page" at bounding box center [896, 329] width 48 height 14
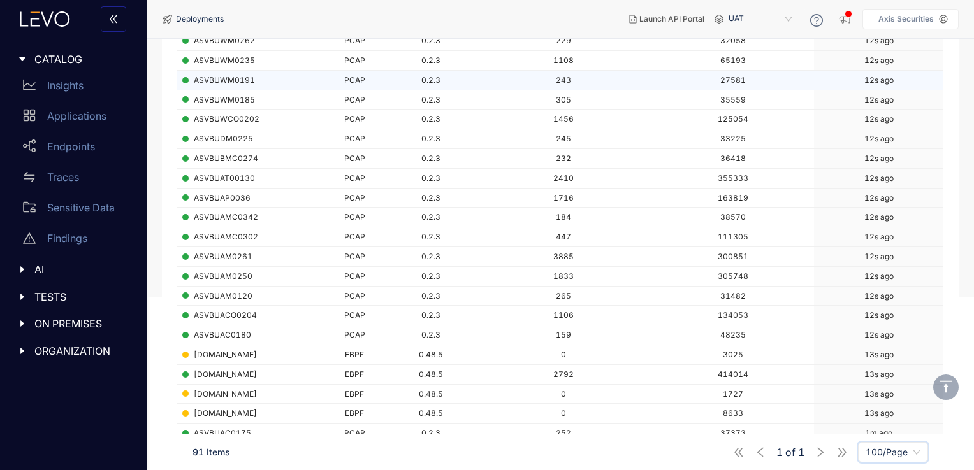
scroll to position [0, 0]
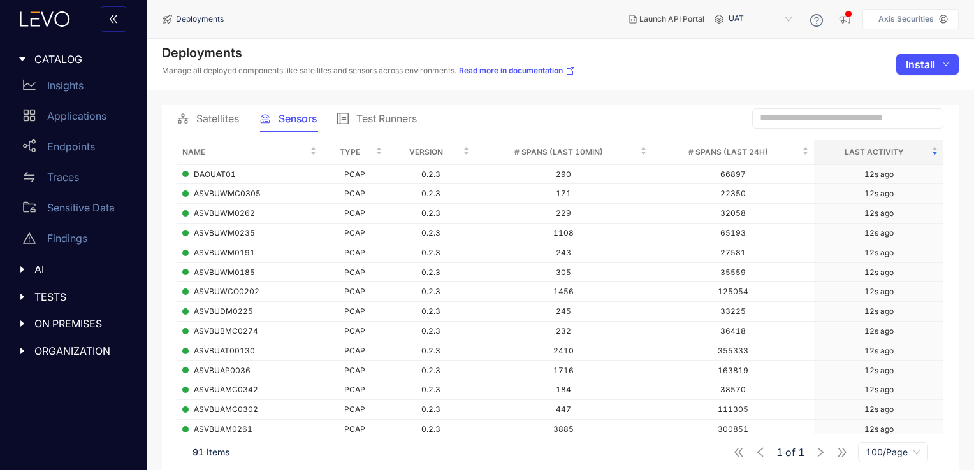
click at [217, 117] on span "Satellites" at bounding box center [217, 118] width 43 height 11
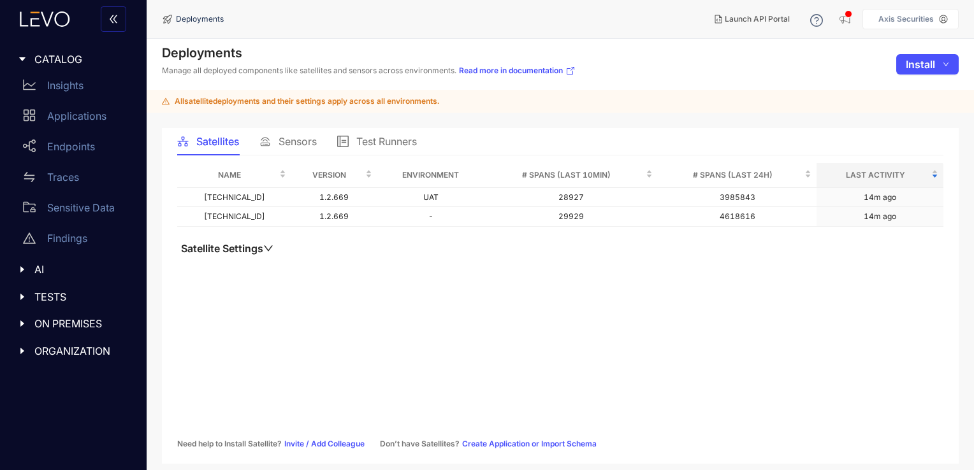
click at [288, 146] on span "Sensors" at bounding box center [297, 141] width 38 height 11
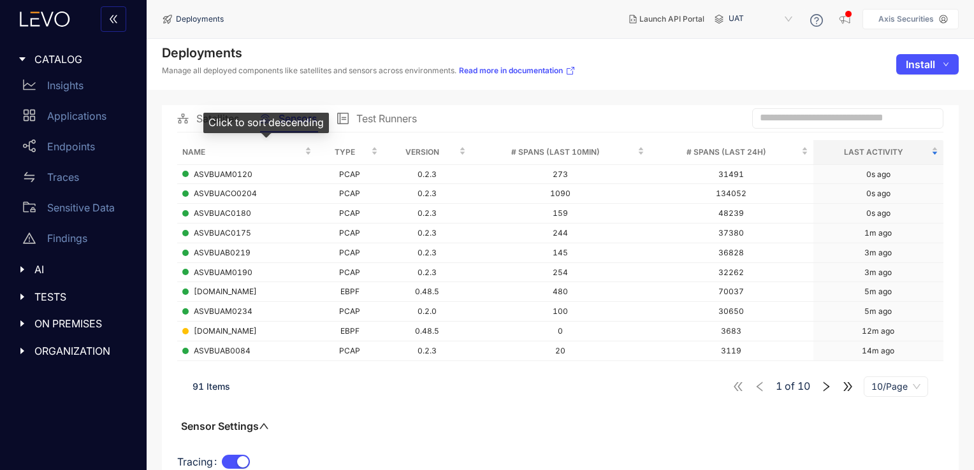
click at [204, 127] on div "Click to sort descending" at bounding box center [266, 123] width 126 height 20
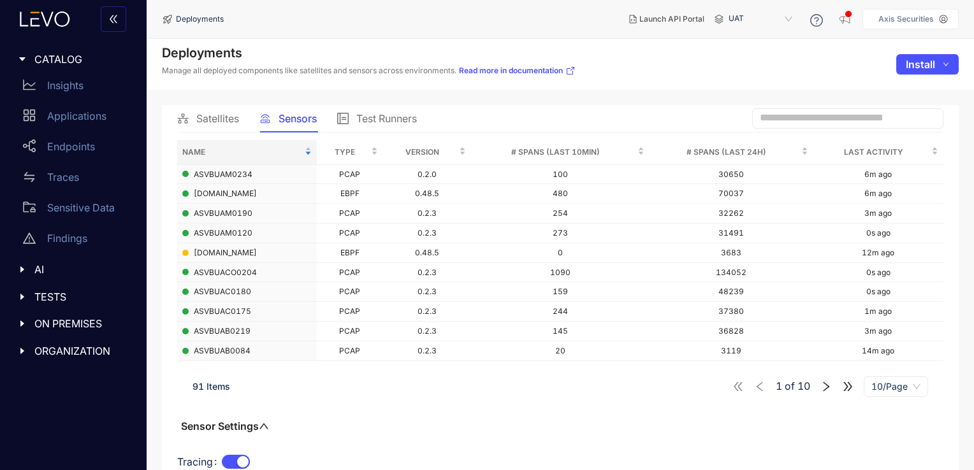
click at [283, 117] on span "Sensors" at bounding box center [297, 118] width 38 height 11
click at [891, 15] on p "Axis Securities" at bounding box center [905, 19] width 55 height 9
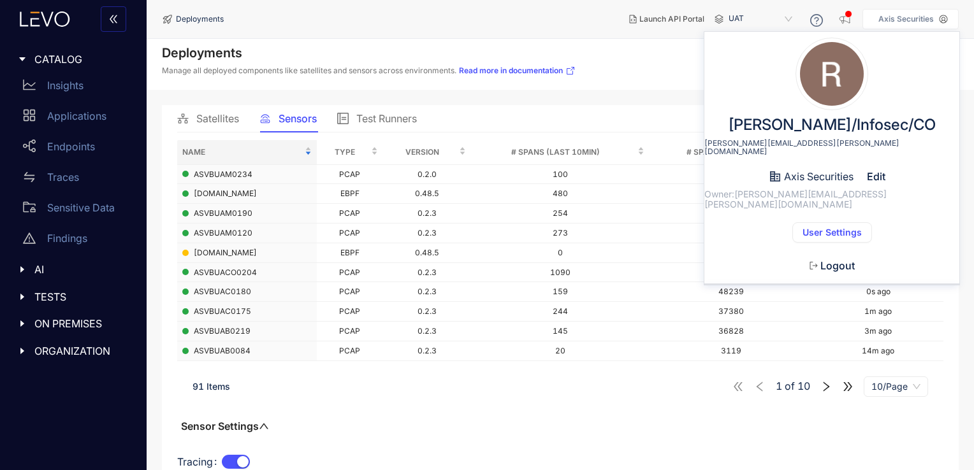
click at [822, 227] on span "User Settings" at bounding box center [831, 232] width 59 height 10
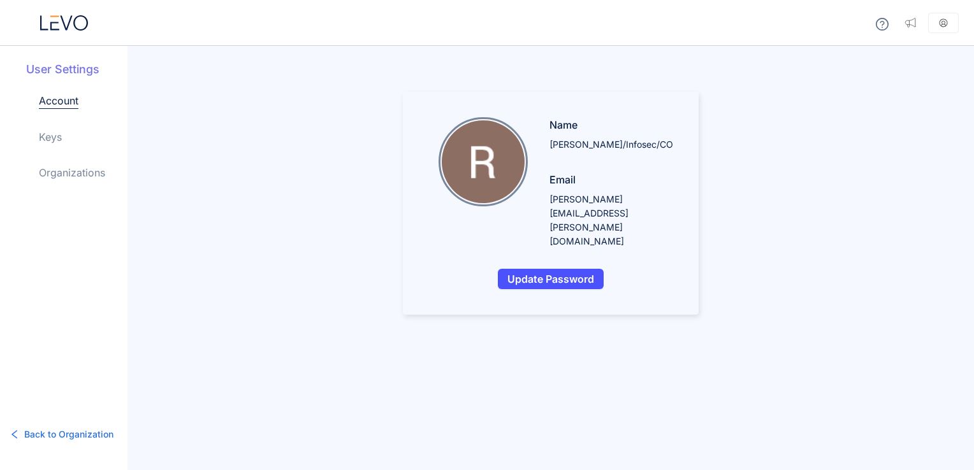
click at [73, 172] on link "Organizations" at bounding box center [72, 172] width 66 height 15
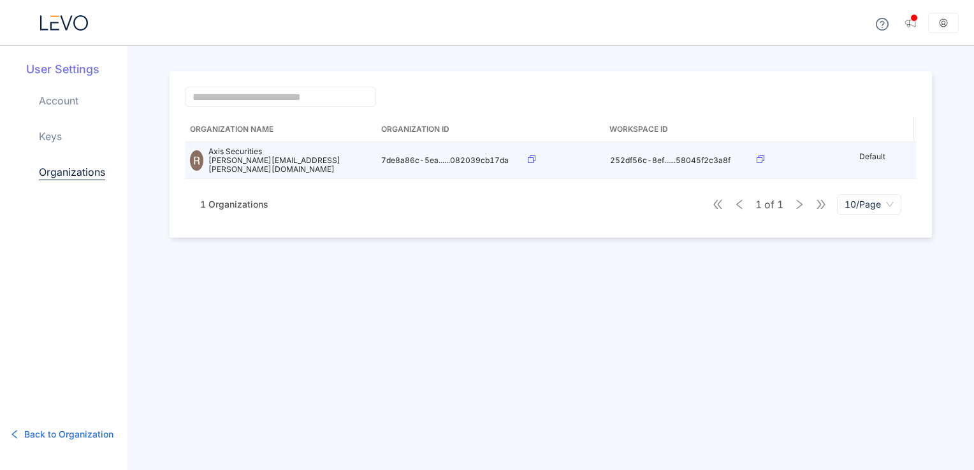
click at [528, 155] on icon at bounding box center [532, 159] width 8 height 8
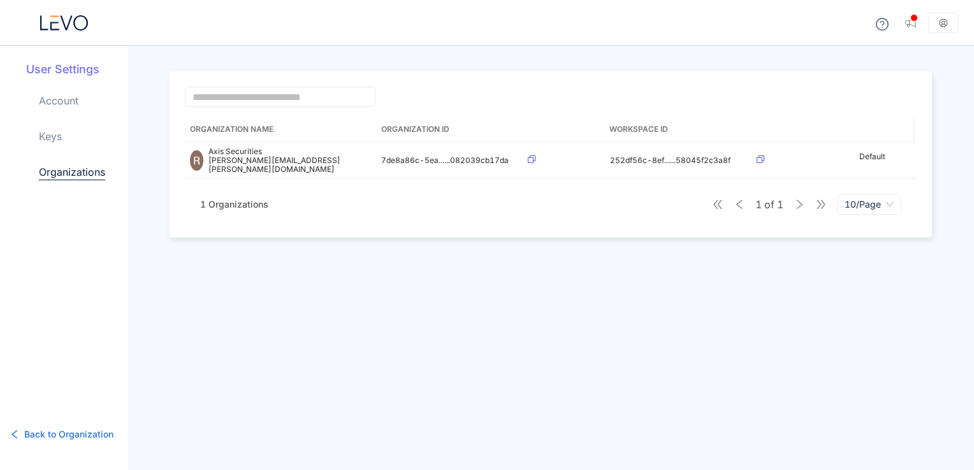
click at [411, 422] on div "Organization Name Organization ID Workspace ID Axis Securities rituraj.vishwaka…" at bounding box center [550, 258] width 846 height 424
click at [61, 136] on link "Keys" at bounding box center [50, 136] width 23 height 15
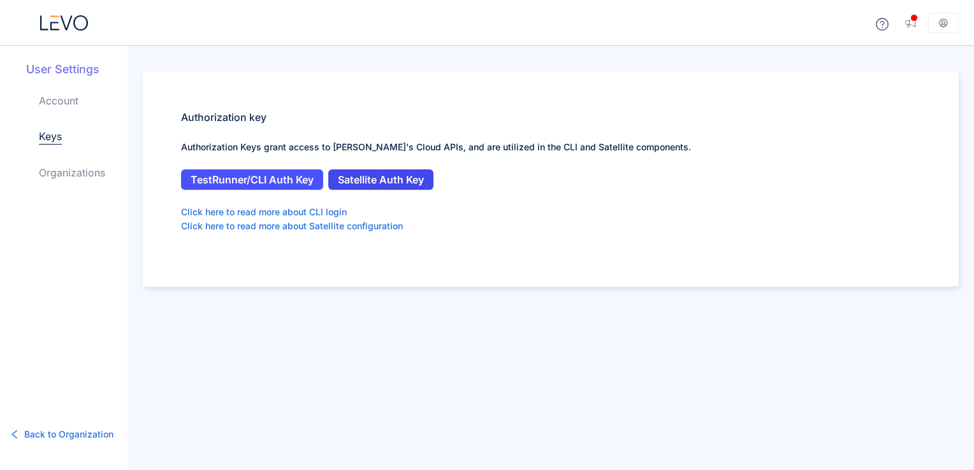
click at [366, 177] on span "Satellite Auth Key" at bounding box center [381, 179] width 86 height 11
click at [69, 32] on div at bounding box center [63, 23] width 127 height 46
click at [63, 24] on icon at bounding box center [66, 22] width 12 height 15
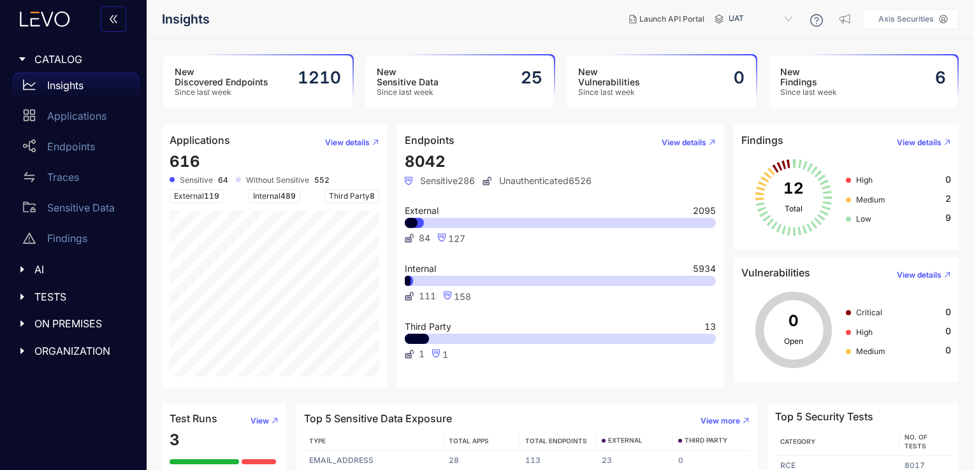
click at [762, 18] on span "UAT" at bounding box center [761, 19] width 66 height 20
click at [70, 299] on span "TESTS" at bounding box center [81, 296] width 94 height 11
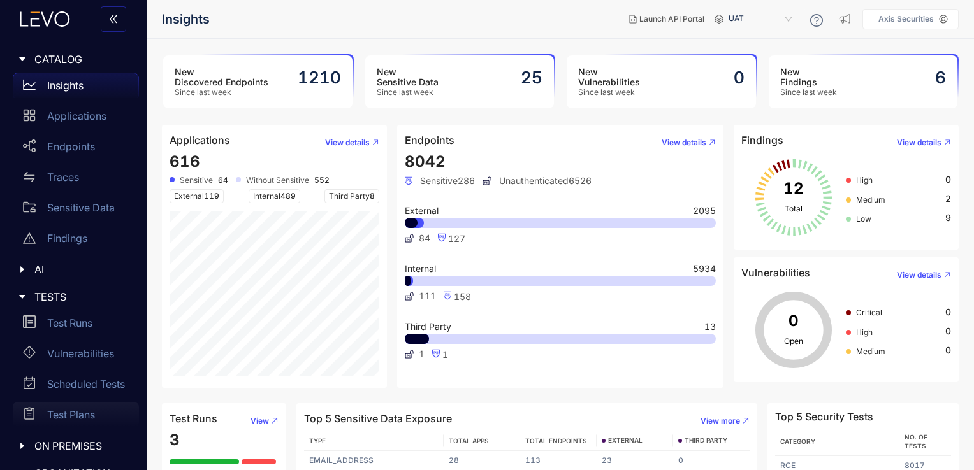
scroll to position [24, 0]
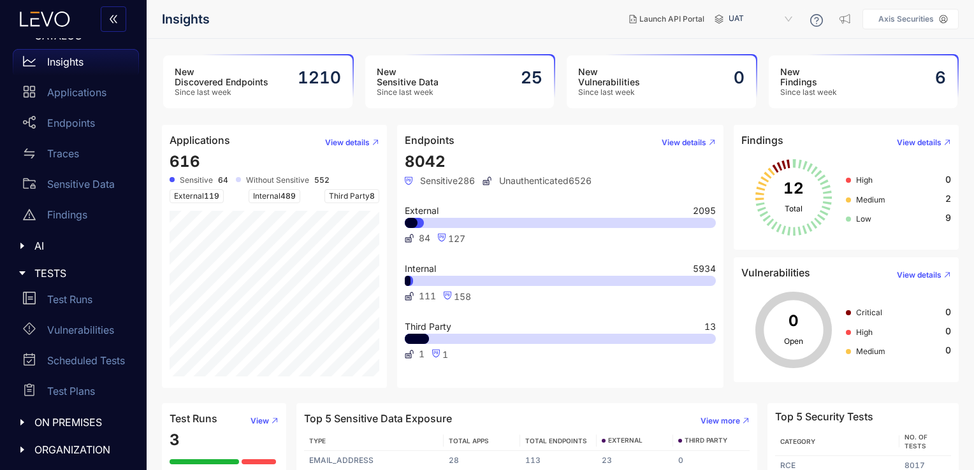
click at [95, 424] on span "ON PREMISES" at bounding box center [81, 422] width 94 height 11
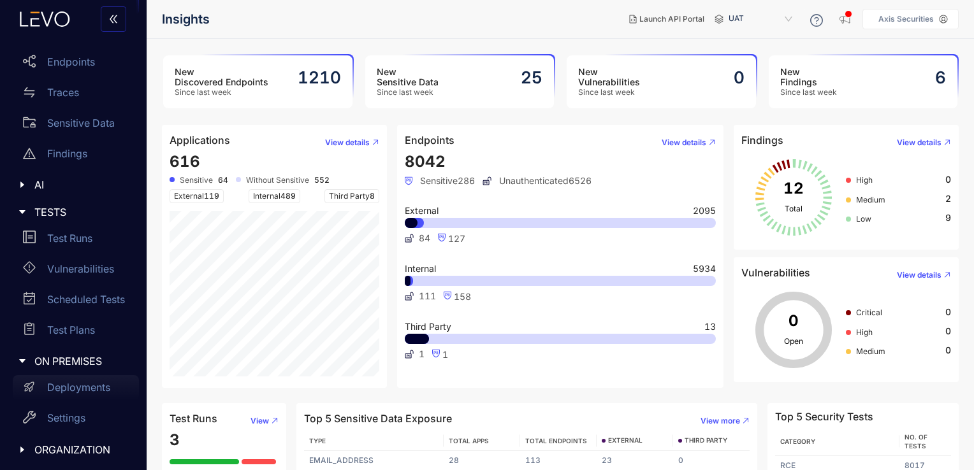
click at [109, 391] on p "Deployments" at bounding box center [78, 387] width 63 height 11
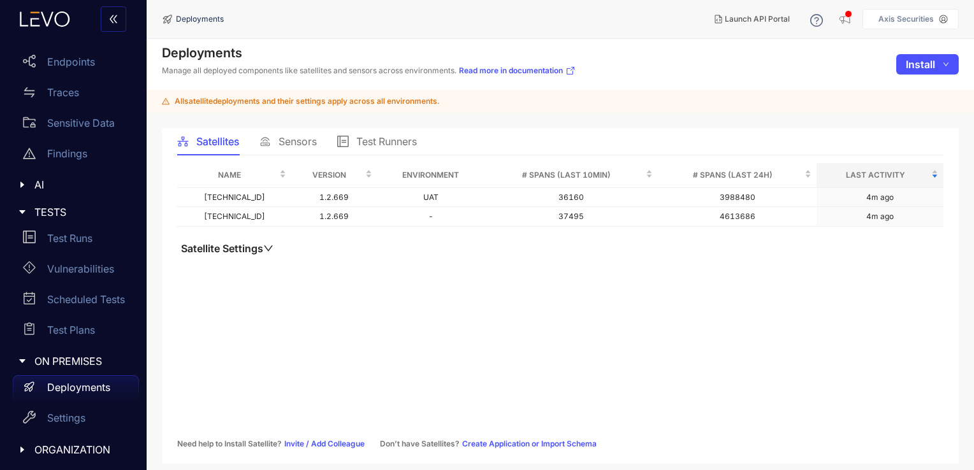
click at [308, 139] on span "Sensors" at bounding box center [297, 141] width 38 height 11
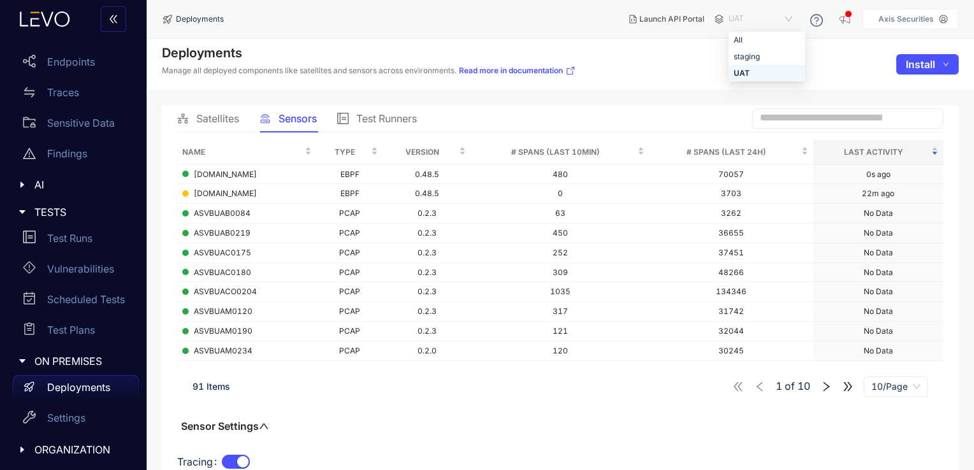
click at [784, 15] on span "UAT" at bounding box center [761, 19] width 66 height 20
click at [522, 39] on div "Deployments Manage all deployed components like satellites and sensors across e…" at bounding box center [560, 64] width 827 height 51
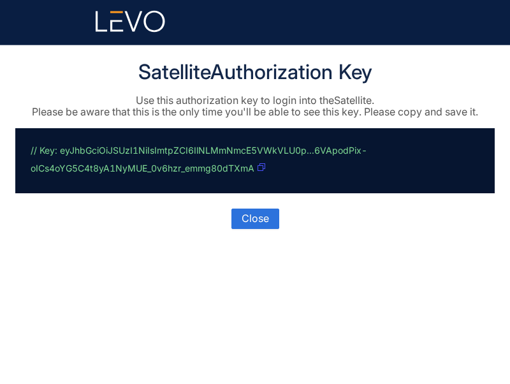
click at [260, 166] on icon "button" at bounding box center [261, 167] width 8 height 8
